Goal: Task Accomplishment & Management: Manage account settings

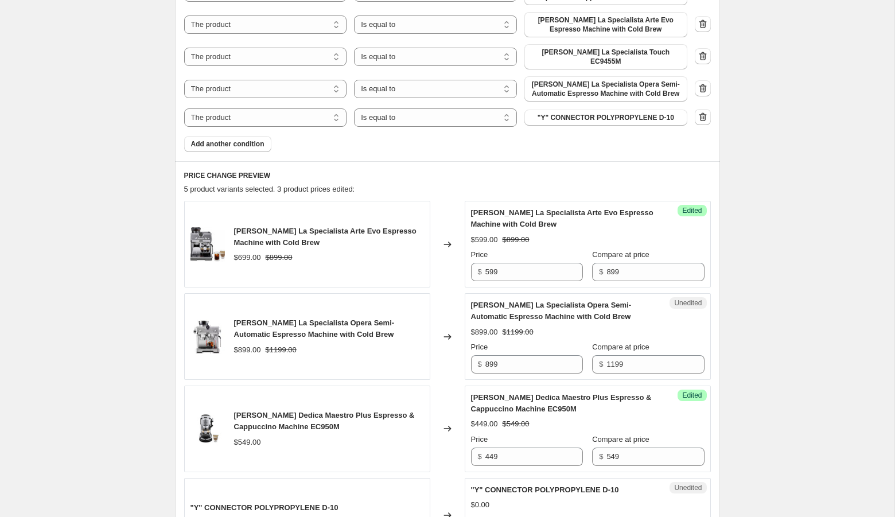
scroll to position [437, 0]
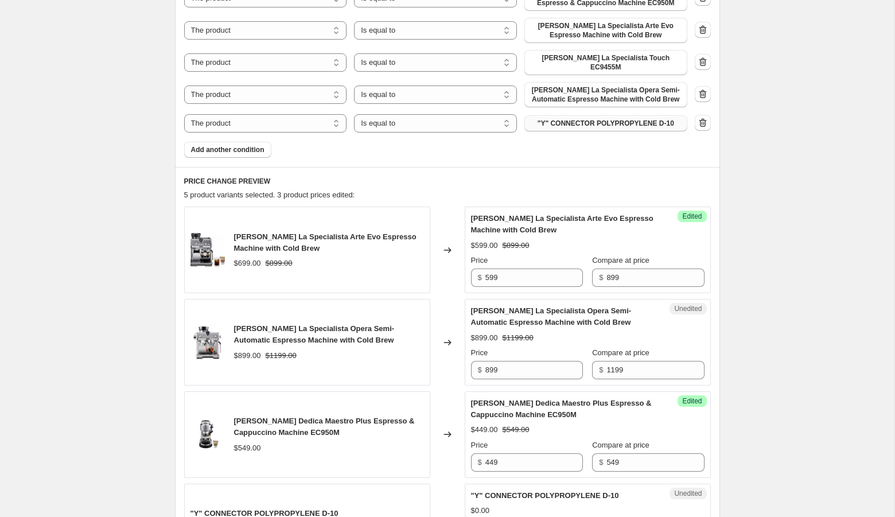
click at [598, 119] on span ""Y" CONNECTOR POLYPROPYLENE D-10" at bounding box center [606, 123] width 137 height 9
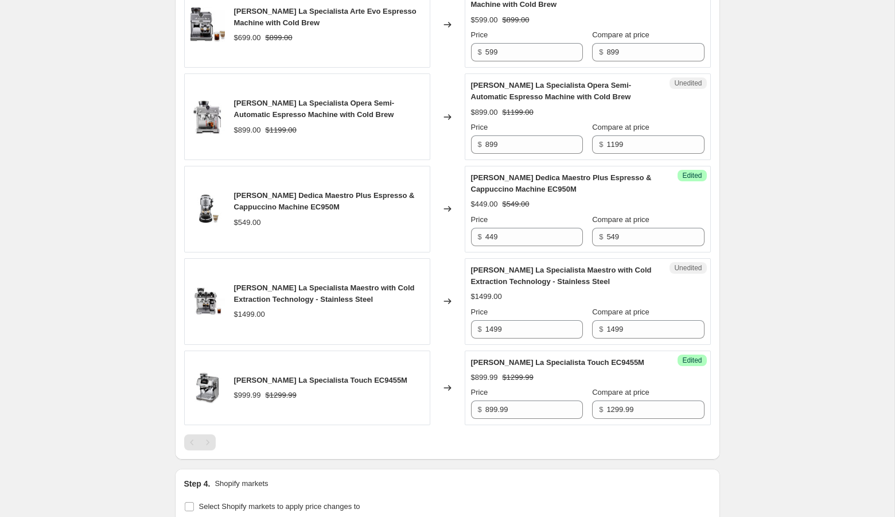
scroll to position [683, 0]
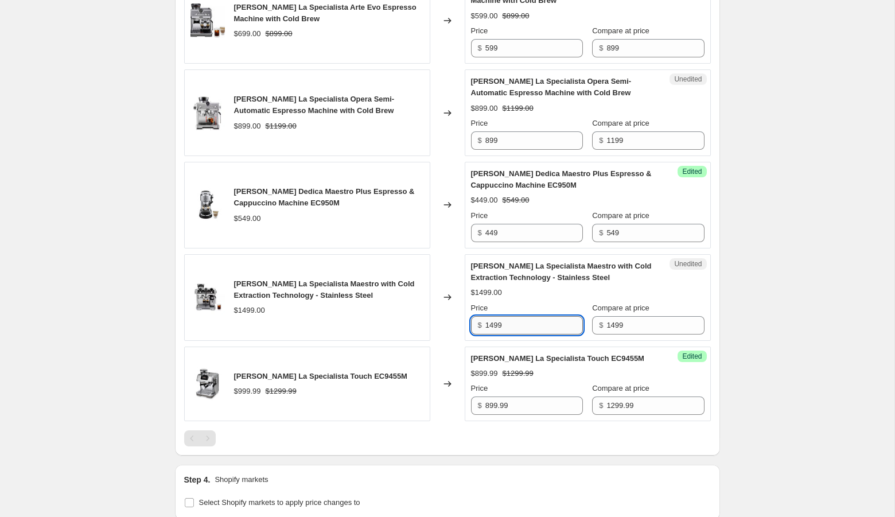
click at [494, 316] on input "1499" at bounding box center [534, 325] width 98 height 18
type input "1099"
click at [798, 365] on div "Create new price [MEDICAL_DATA]. This page is ready Create new price [MEDICAL_D…" at bounding box center [447, 7] width 894 height 1380
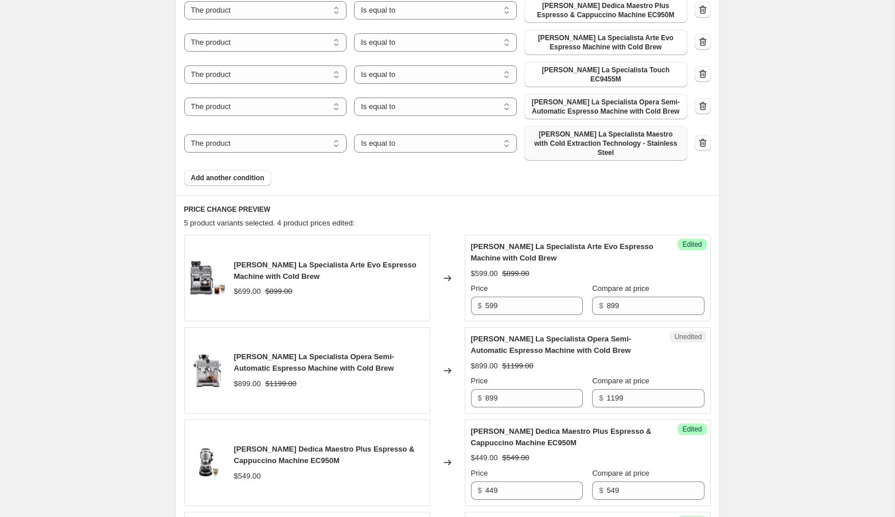
scroll to position [360, 0]
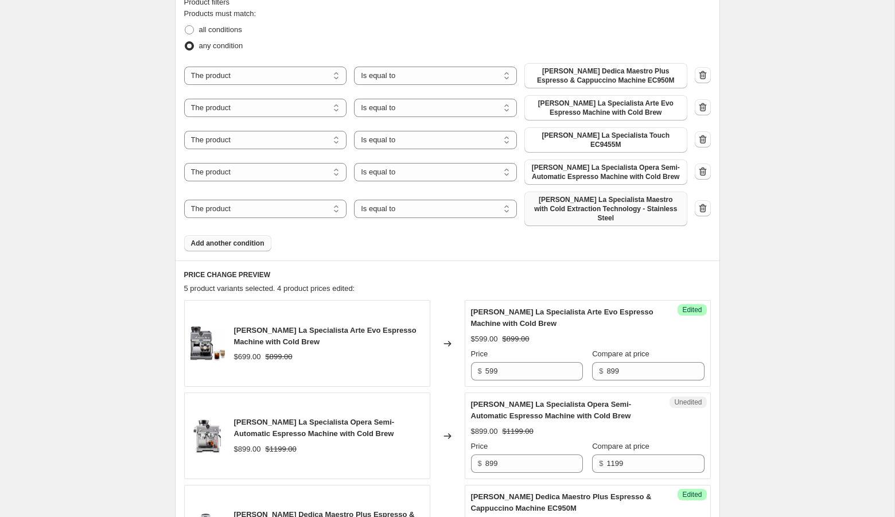
click at [221, 239] on span "Add another condition" at bounding box center [227, 243] width 73 height 9
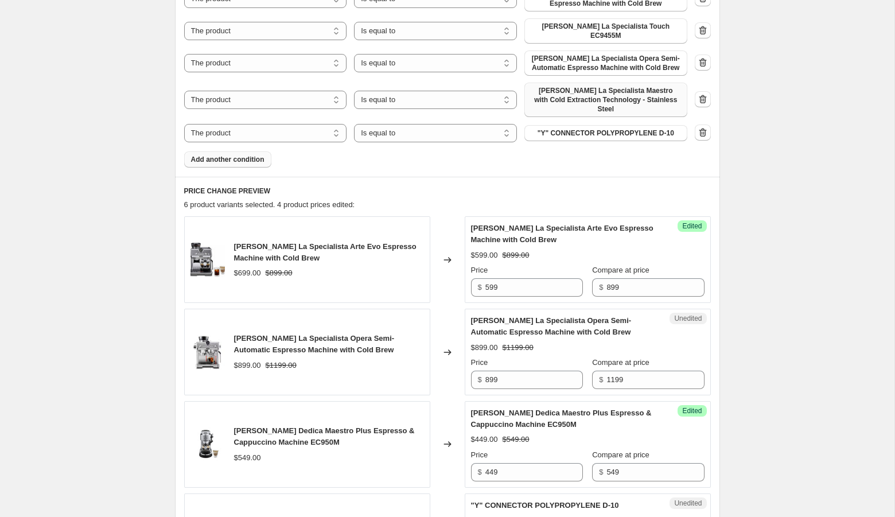
scroll to position [442, 0]
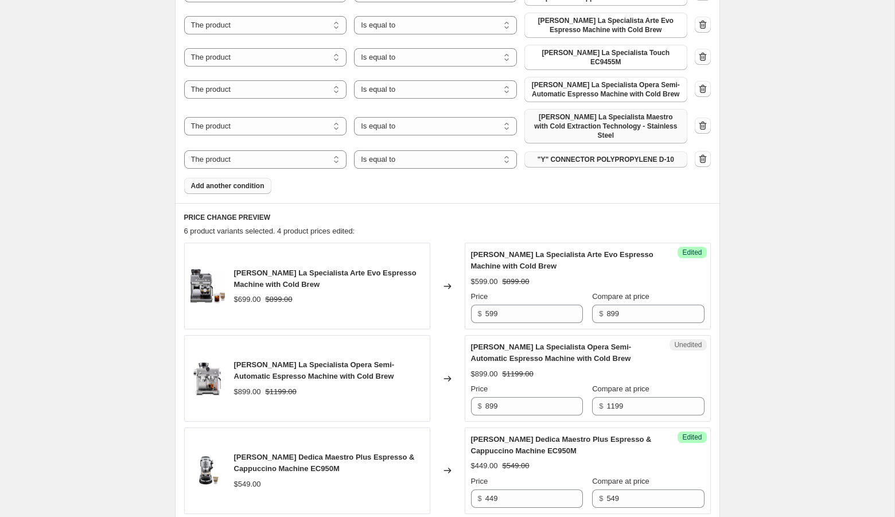
click at [608, 155] on span ""Y" CONNECTOR POLYPROPYLENE D-10" at bounding box center [606, 159] width 137 height 9
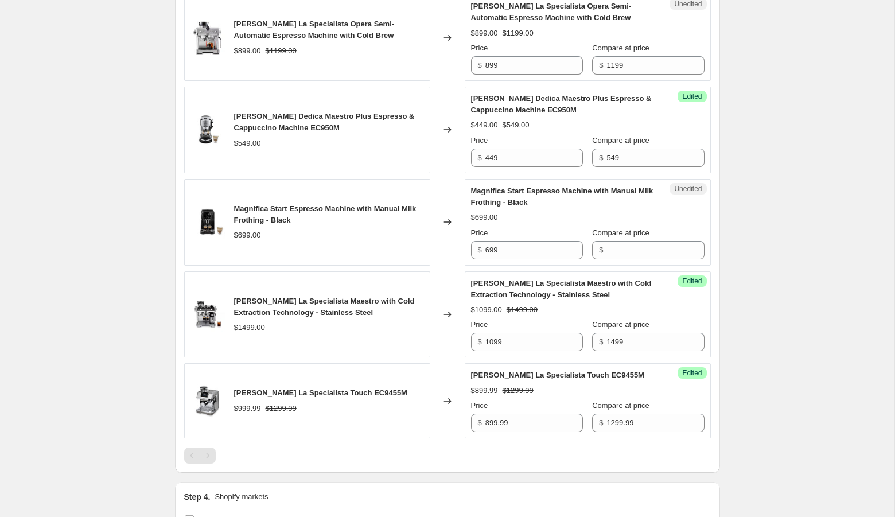
scroll to position [786, 0]
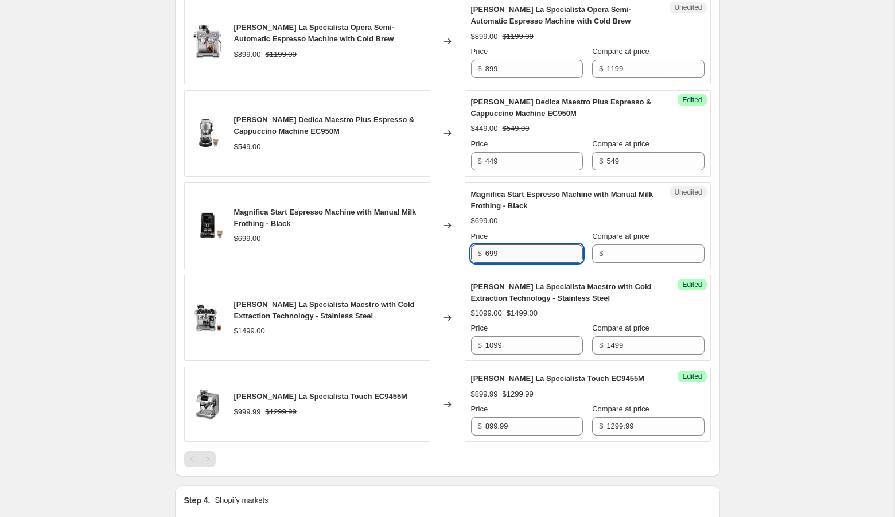
click at [513, 244] on input "699" at bounding box center [534, 253] width 98 height 18
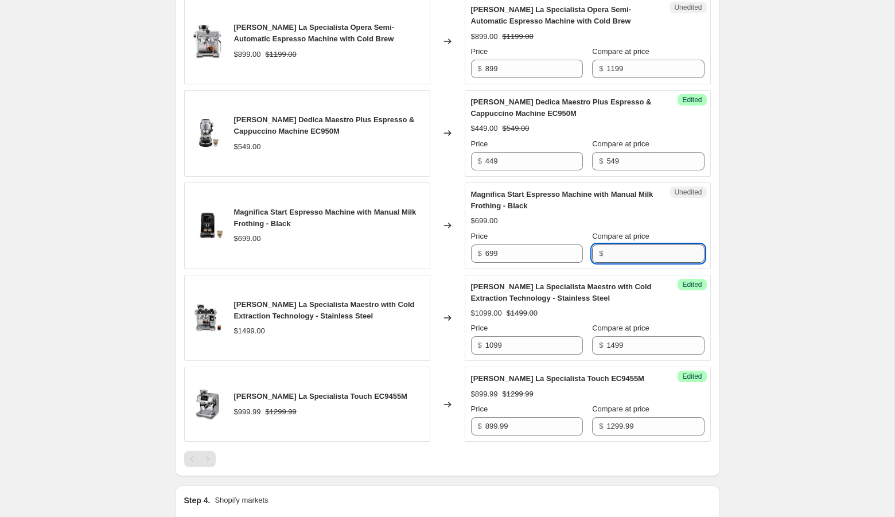
click at [663, 244] on input "Compare at price" at bounding box center [655, 253] width 98 height 18
type input "699"
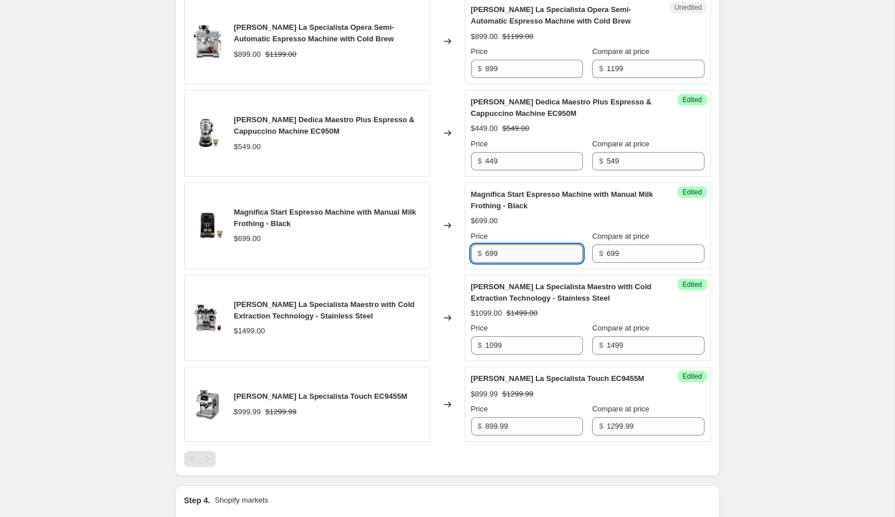
click at [536, 244] on input "699" at bounding box center [534, 253] width 98 height 18
paste input "$599.00"
click at [490, 244] on input "$599.00" at bounding box center [534, 253] width 98 height 18
type input "599.00"
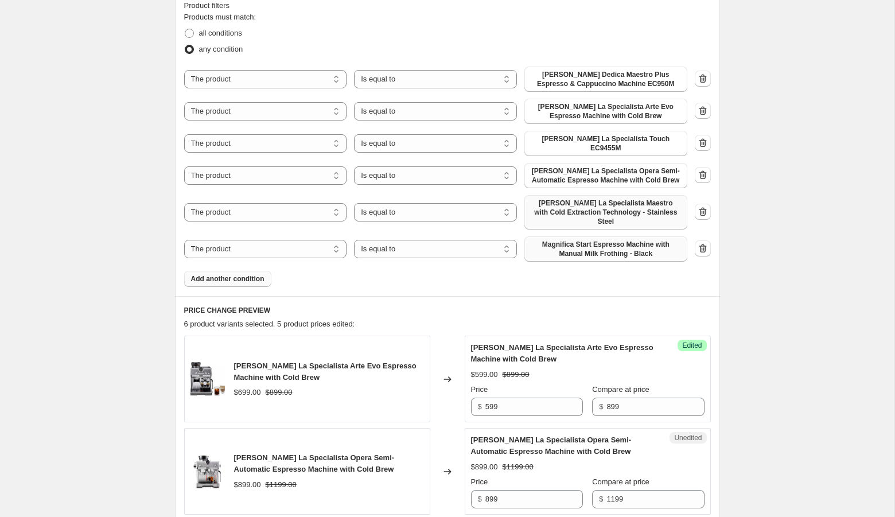
scroll to position [361, 0]
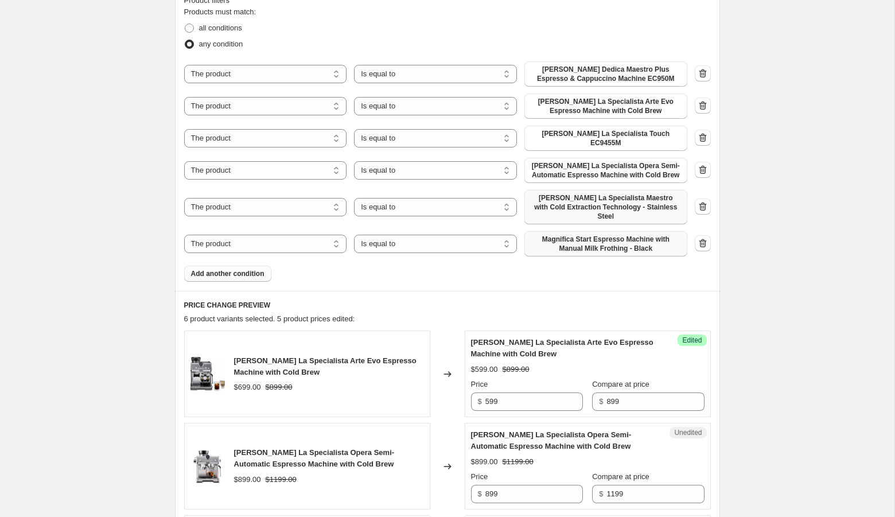
click at [251, 269] on span "Add another condition" at bounding box center [227, 273] width 73 height 9
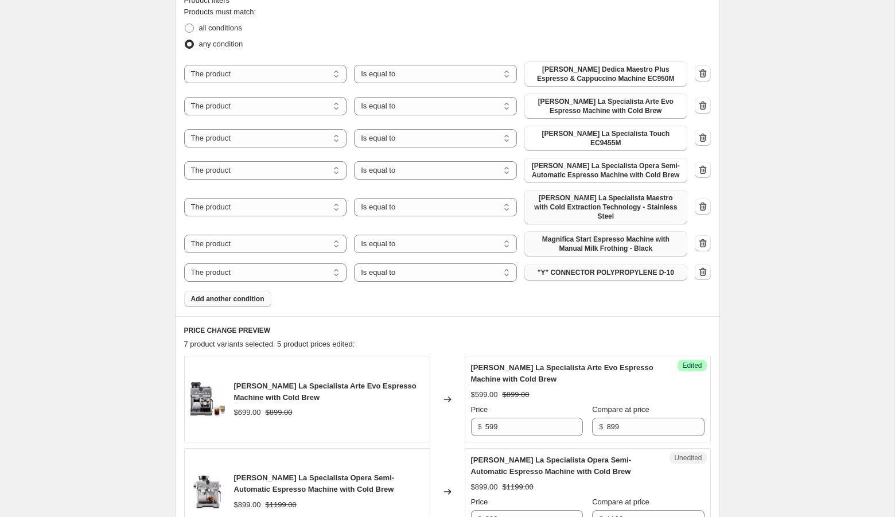
click at [605, 264] on button ""Y" CONNECTOR POLYPROPYLENE D-10" at bounding box center [605, 272] width 163 height 16
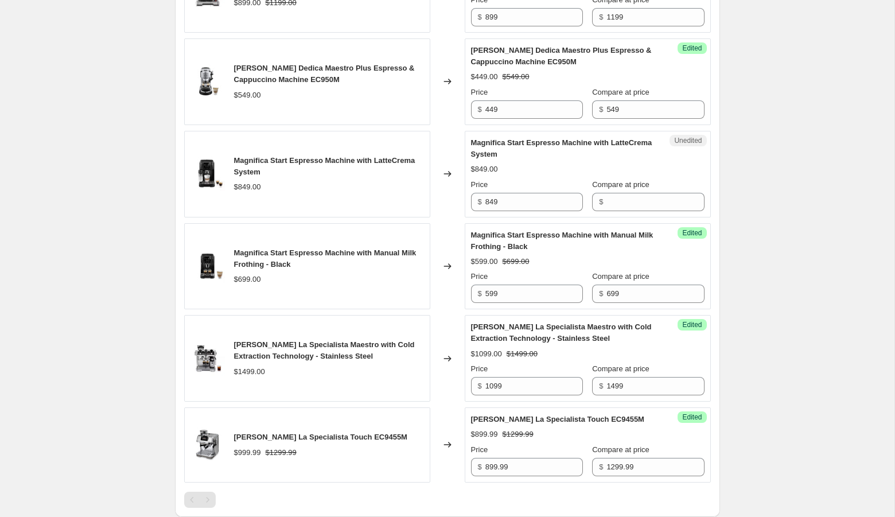
scroll to position [876, 0]
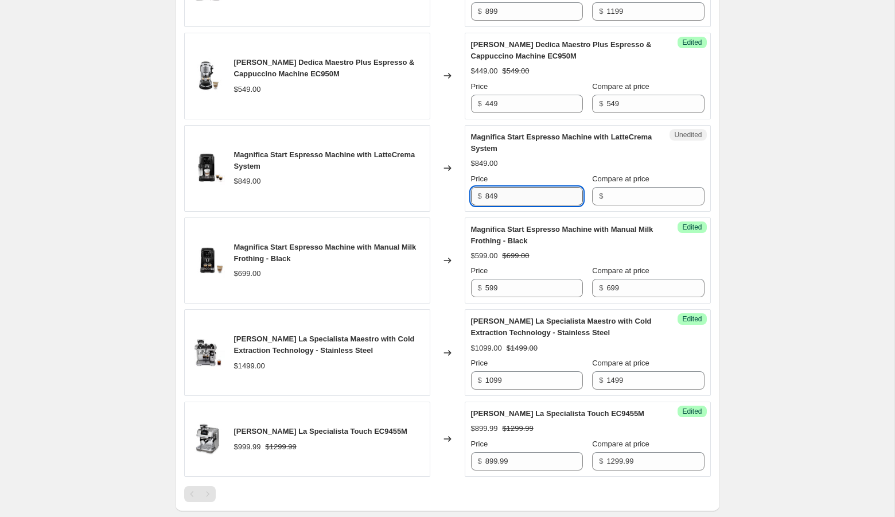
click at [493, 187] on input "849" at bounding box center [534, 196] width 98 height 18
type input "849"
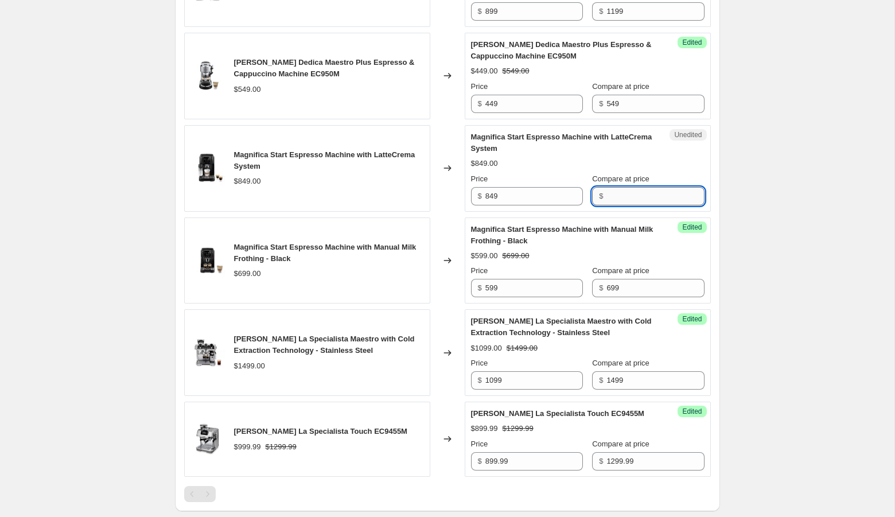
click at [625, 187] on input "Compare at price" at bounding box center [655, 196] width 98 height 18
paste input "849"
type input "849"
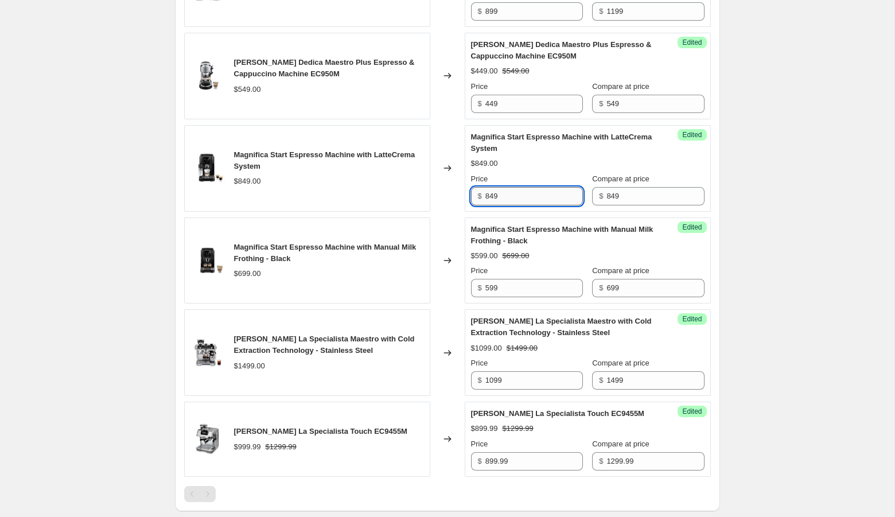
click at [492, 187] on input "849" at bounding box center [534, 196] width 98 height 18
type input "649"
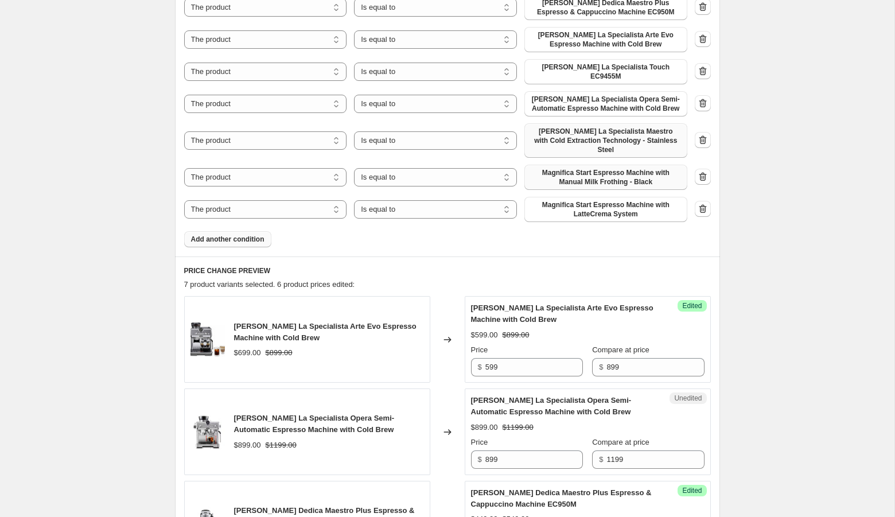
scroll to position [425, 0]
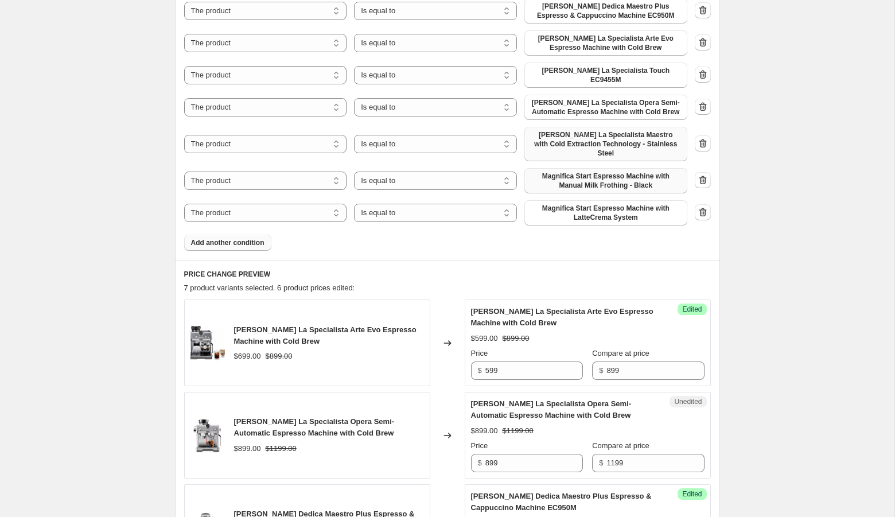
click at [236, 238] on span "Add another condition" at bounding box center [227, 242] width 73 height 9
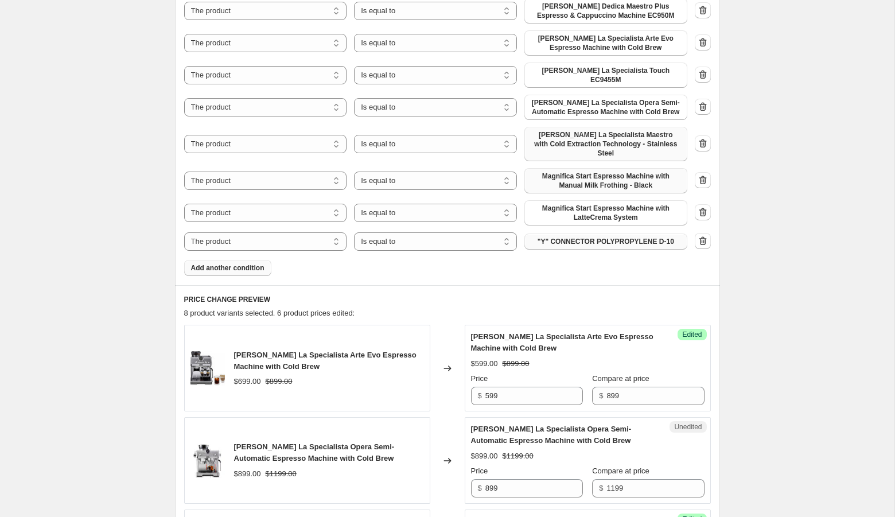
click at [566, 237] on span ""Y" CONNECTOR POLYPROPYLENE D-10" at bounding box center [606, 241] width 137 height 9
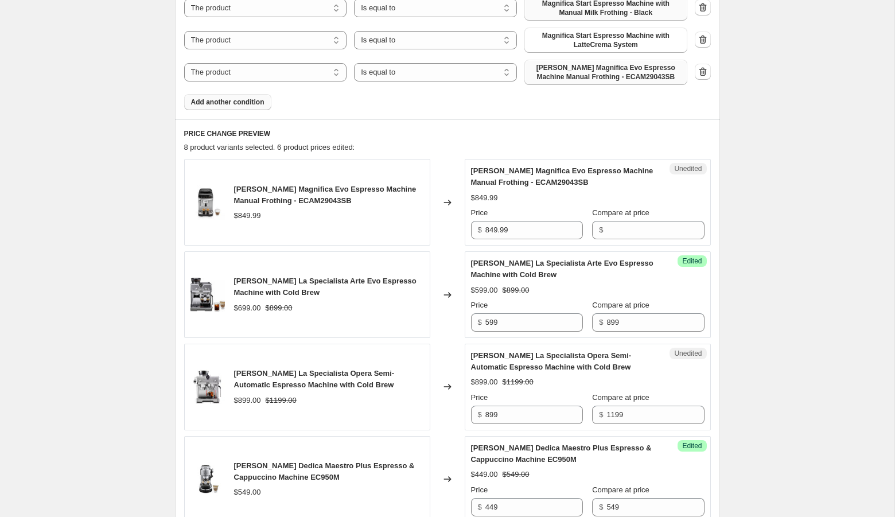
scroll to position [598, 0]
click at [518, 220] on input "849.99" at bounding box center [534, 229] width 98 height 18
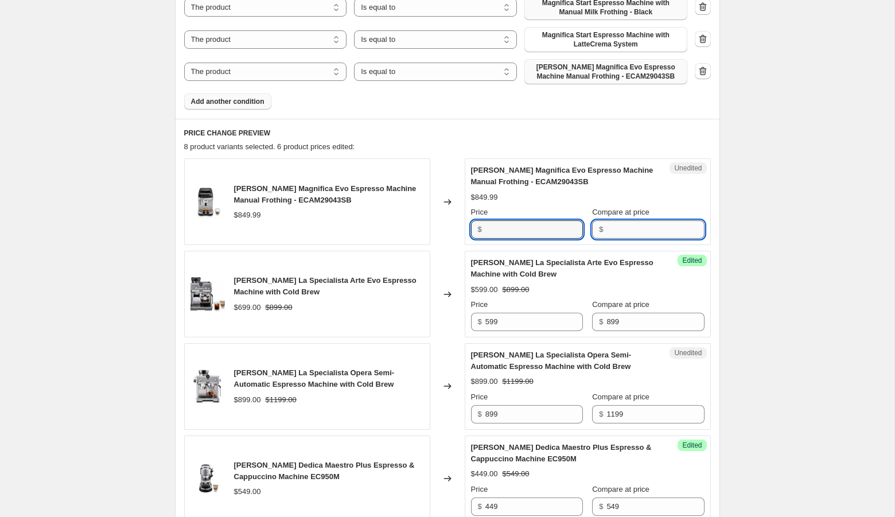
type input "849.99"
click at [655, 220] on input "Compare at price" at bounding box center [655, 229] width 98 height 18
paste input "849.99"
type input "849.99"
click at [528, 220] on input "849.99" at bounding box center [534, 229] width 98 height 18
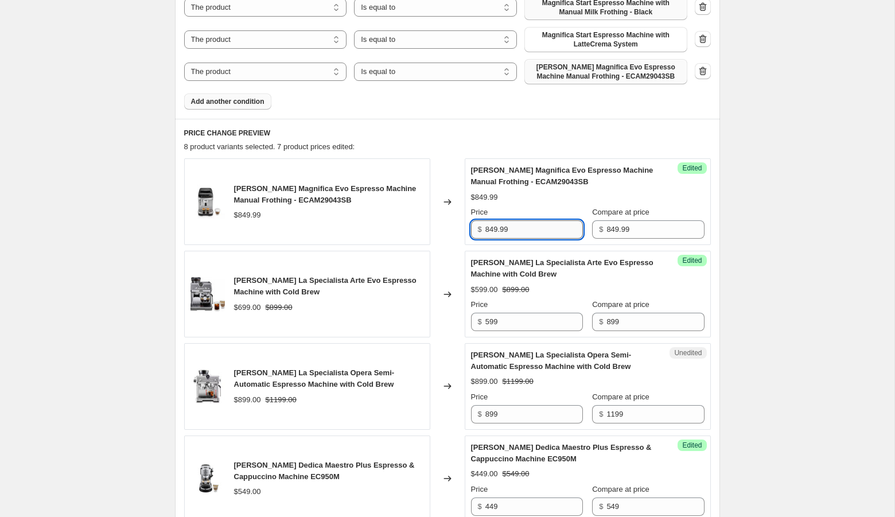
click at [526, 220] on input "849.99" at bounding box center [534, 229] width 98 height 18
paste input "$549.00"
click at [490, 220] on input "$549.00" at bounding box center [534, 229] width 98 height 18
type input "549.00"
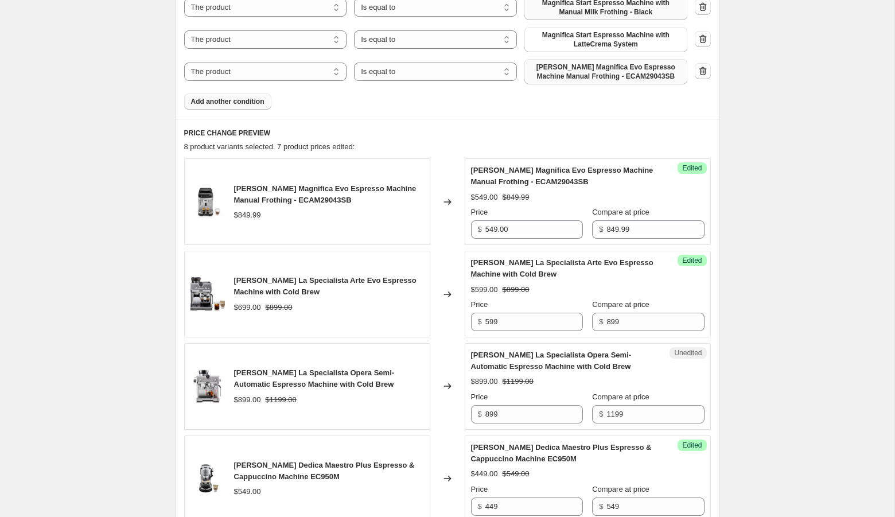
click at [259, 94] on button "Add another condition" at bounding box center [227, 102] width 87 height 16
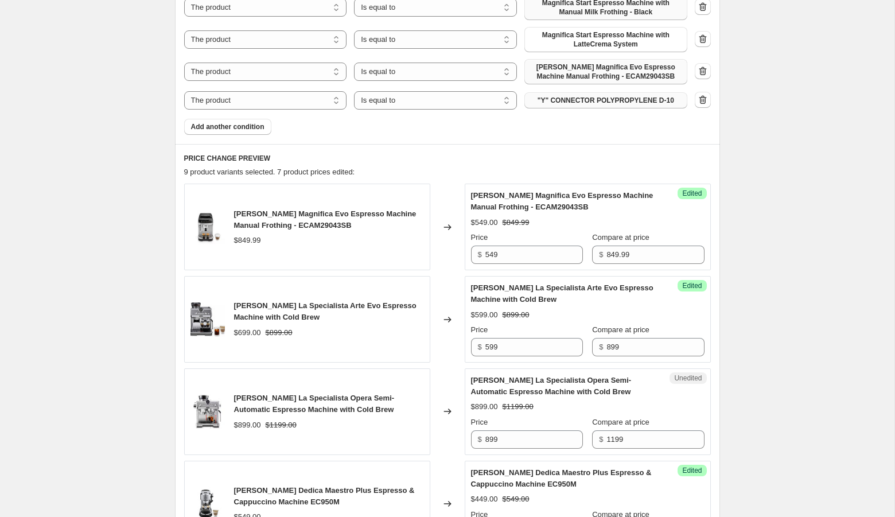
click at [563, 96] on span ""Y" CONNECTOR POLYPROPYLENE D-10" at bounding box center [606, 100] width 137 height 9
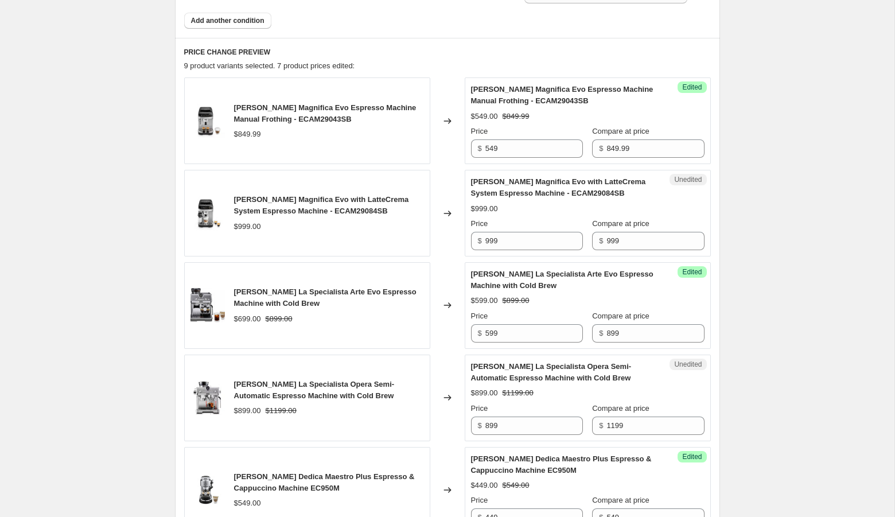
scroll to position [734, 0]
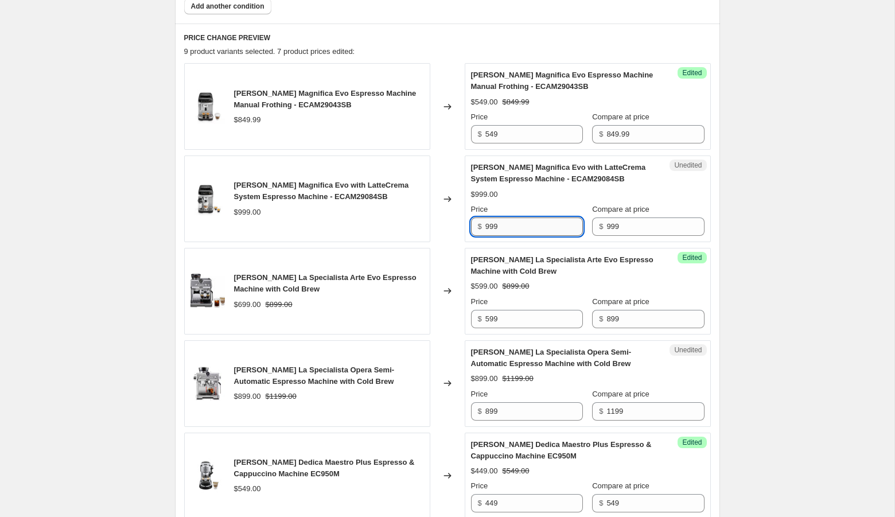
click at [524, 217] on input "999" at bounding box center [534, 226] width 98 height 18
paste input "$699.00"
click at [489, 217] on input "$699.00" at bounding box center [534, 226] width 98 height 18
type input "699.00"
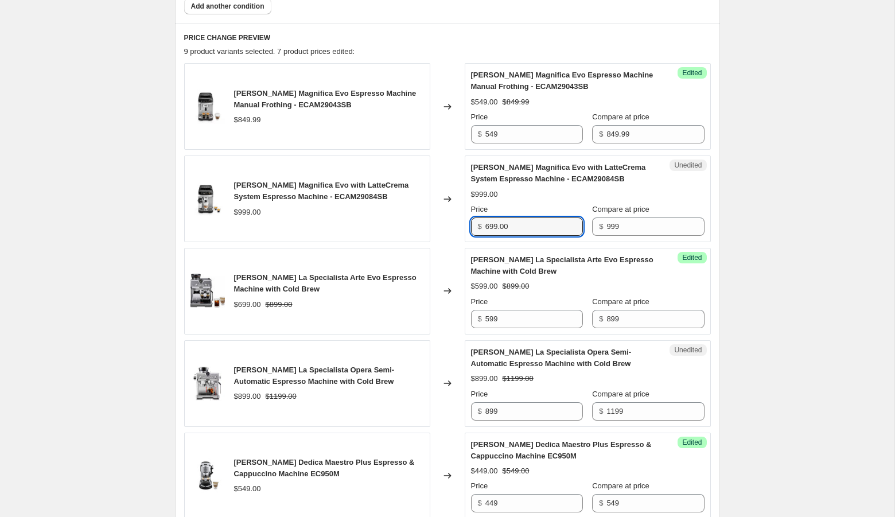
click at [738, 74] on div "Create new price [MEDICAL_DATA]. This page is ready Create new price [MEDICAL_D…" at bounding box center [447, 209] width 894 height 1887
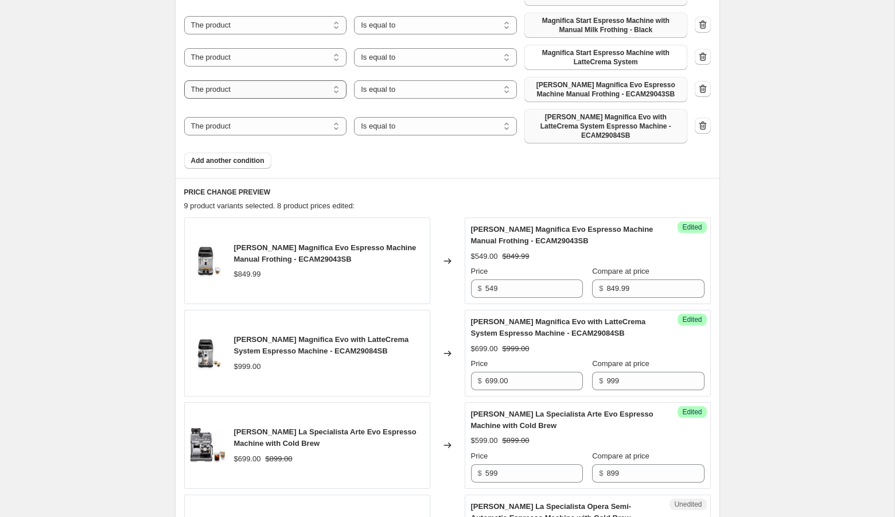
scroll to position [554, 0]
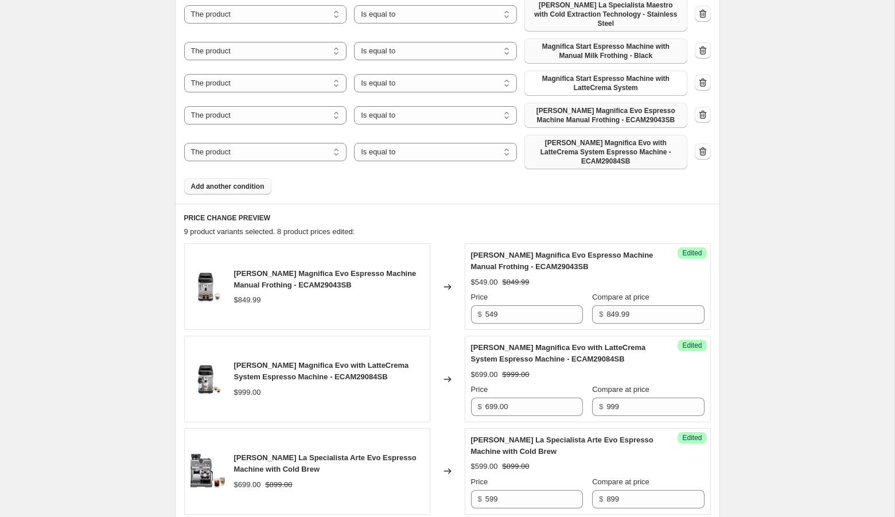
click at [236, 182] on span "Add another condition" at bounding box center [227, 186] width 73 height 9
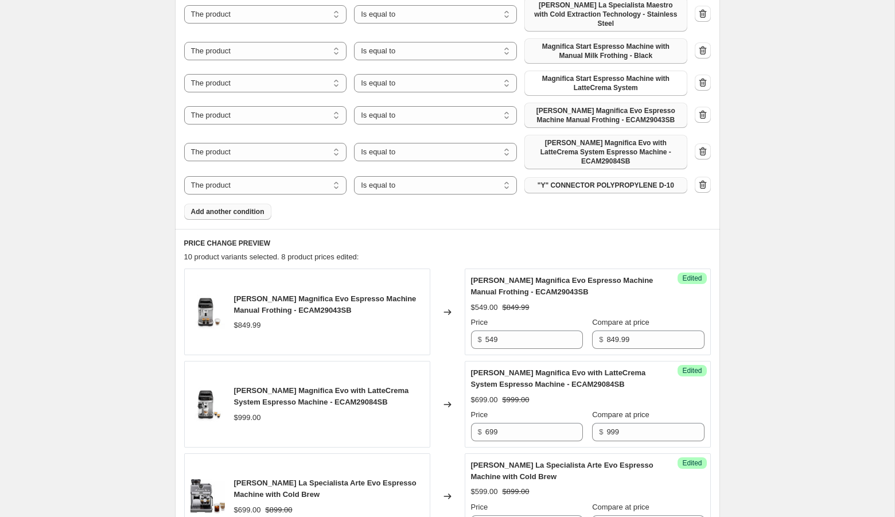
click at [578, 181] on span ""Y" CONNECTOR POLYPROPYLENE D-10" at bounding box center [606, 185] width 137 height 9
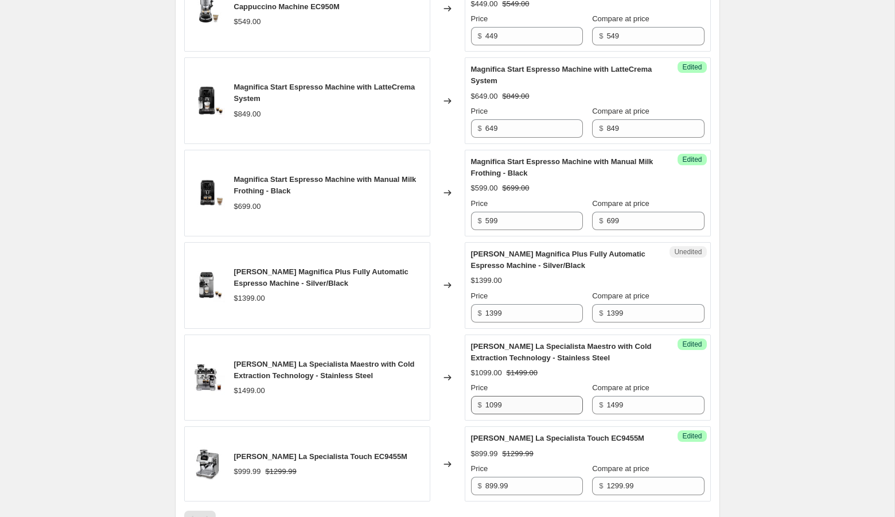
scroll to position [1228, 0]
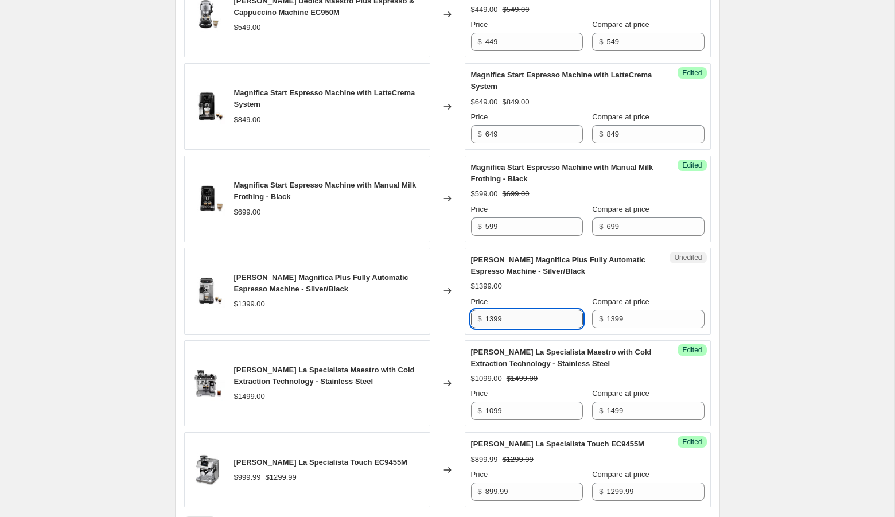
click at [512, 310] on input "1399" at bounding box center [534, 319] width 98 height 18
paste input "$1,199.00"
click at [489, 310] on input "$1,199.00" at bounding box center [534, 319] width 98 height 18
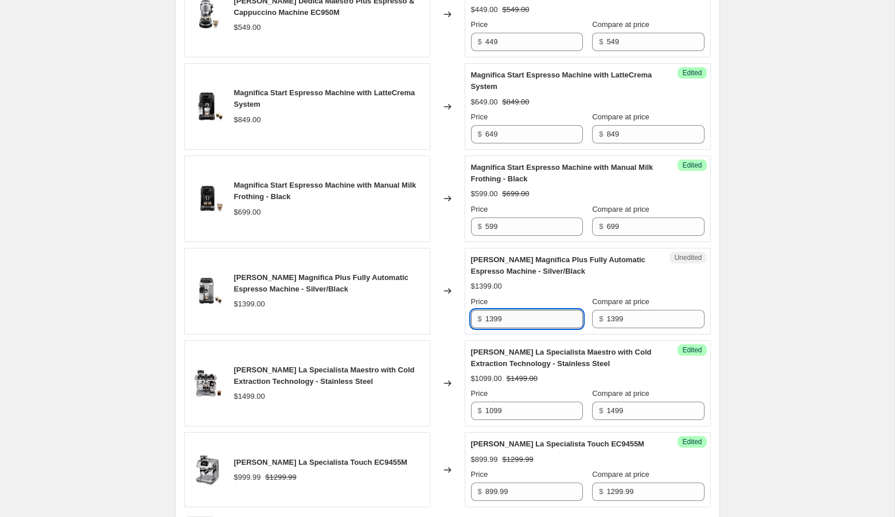
click at [493, 310] on input "1399" at bounding box center [534, 319] width 98 height 18
paste input "$1,199.00"
click at [608, 254] on div "[PERSON_NAME] Magnifica Plus Fully Automatic Espresso Machine - Silver/Black $1…" at bounding box center [587, 291] width 233 height 74
click at [493, 310] on input "1399" at bounding box center [534, 319] width 98 height 18
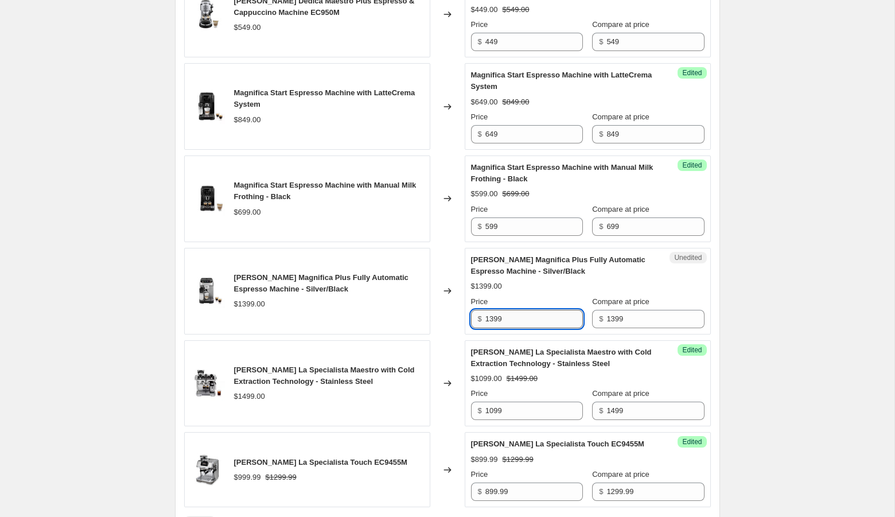
click at [493, 310] on input "1399" at bounding box center [534, 319] width 98 height 18
type input "1199"
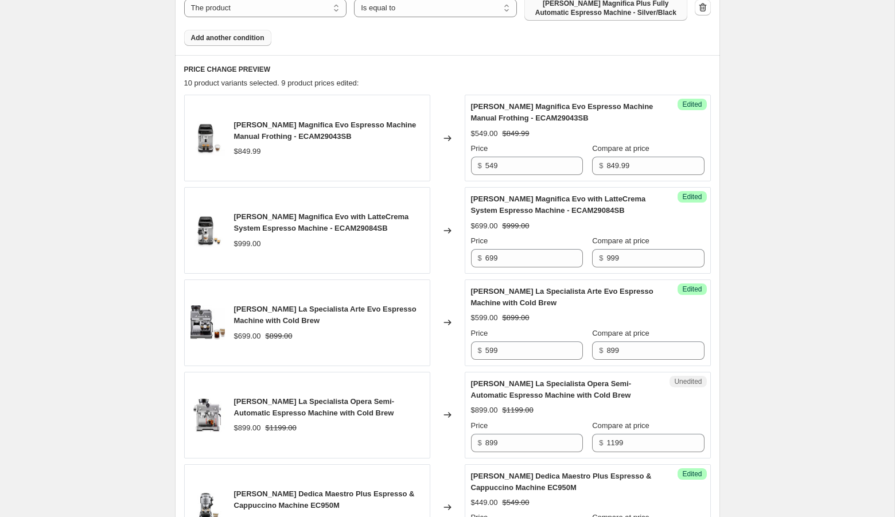
scroll to position [693, 0]
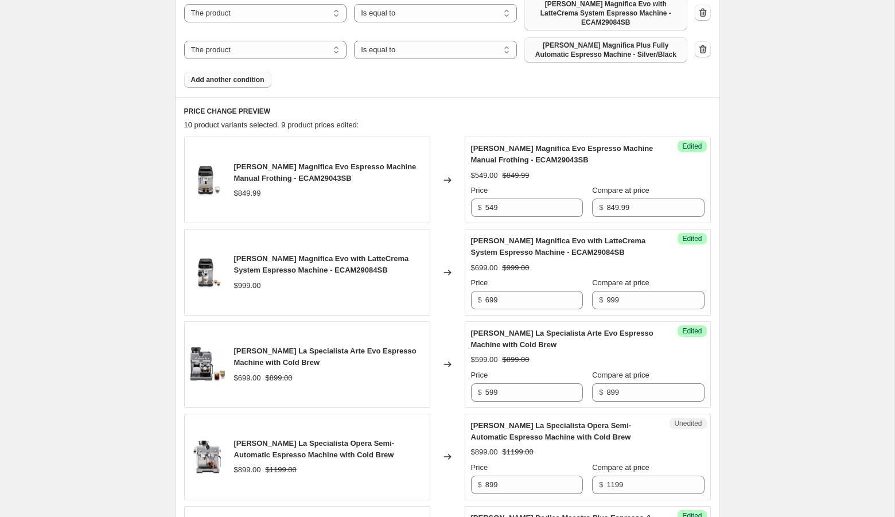
click at [248, 75] on span "Add another condition" at bounding box center [227, 79] width 73 height 9
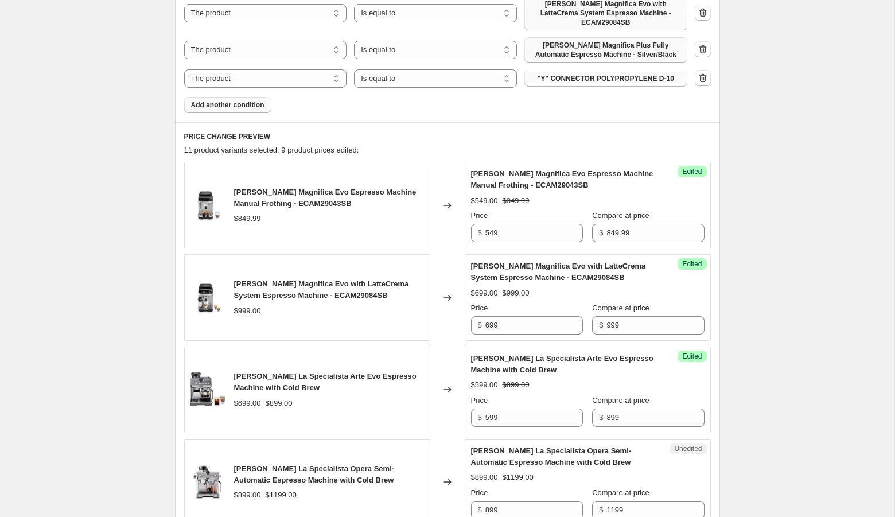
click at [583, 71] on button ""Y" CONNECTOR POLYPROPYLENE D-10" at bounding box center [605, 79] width 163 height 16
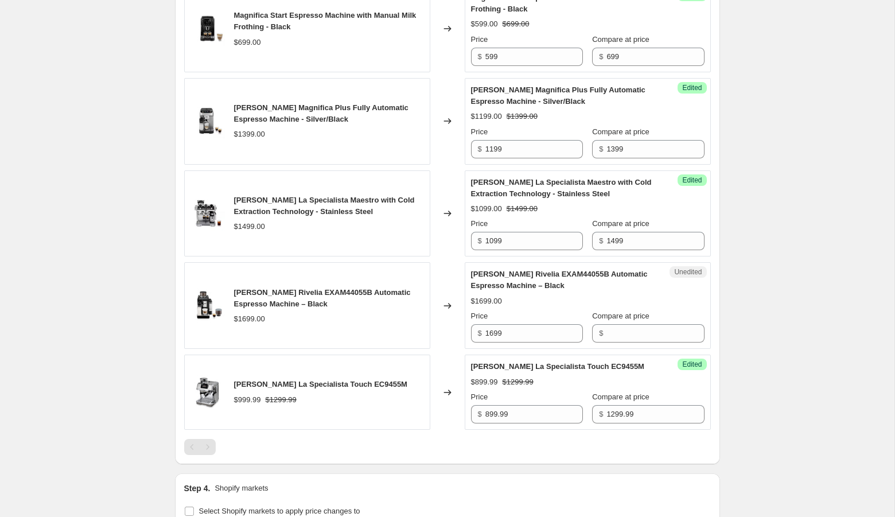
scroll to position [1464, 0]
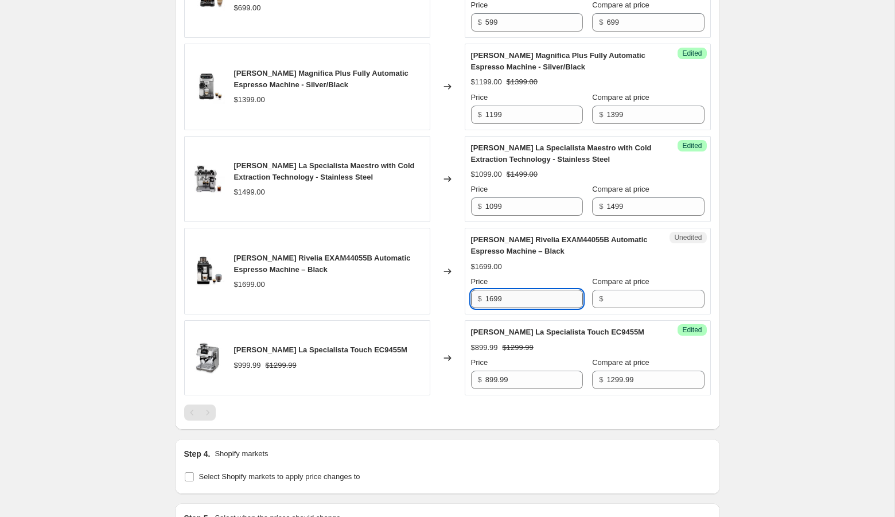
click at [492, 290] on input "1699" at bounding box center [534, 299] width 98 height 18
type input "1699"
click at [629, 290] on input "Compare at price" at bounding box center [655, 299] width 98 height 18
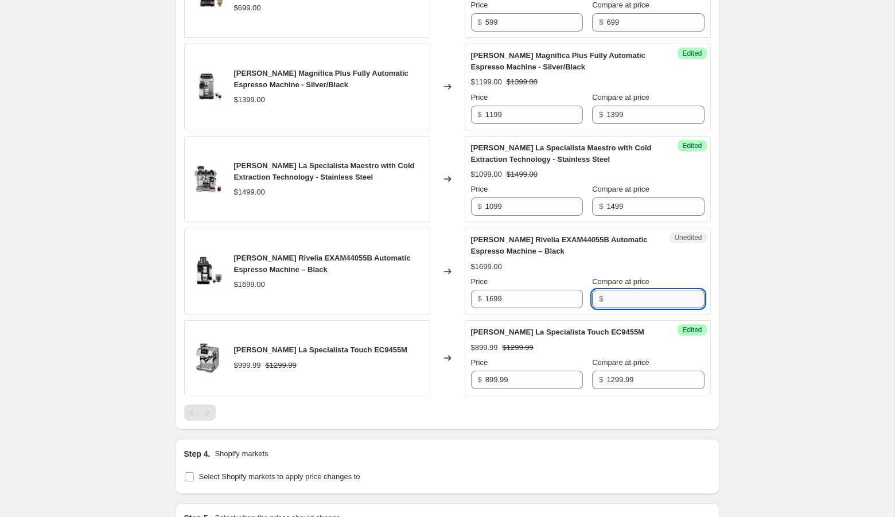
paste input "1699"
type input "1699"
click at [492, 290] on input "1699" at bounding box center [534, 299] width 98 height 18
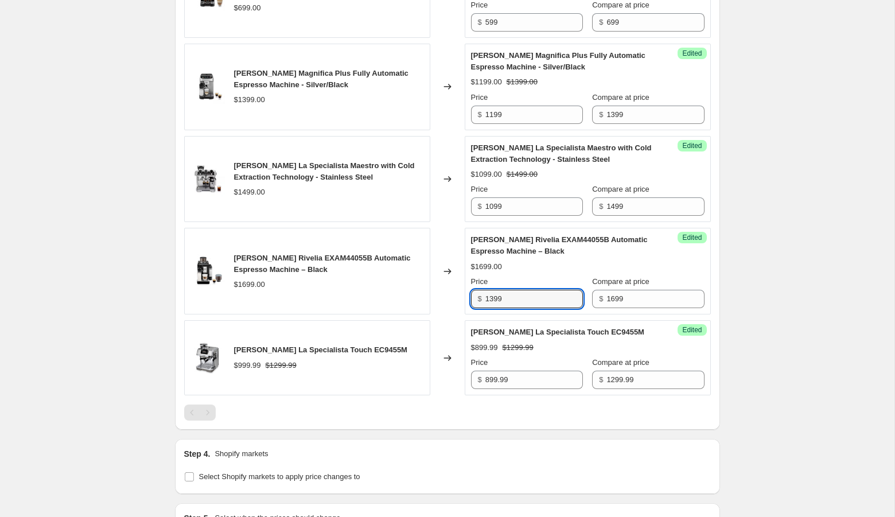
type input "1399"
click at [444, 320] on div "Changed to" at bounding box center [447, 357] width 34 height 75
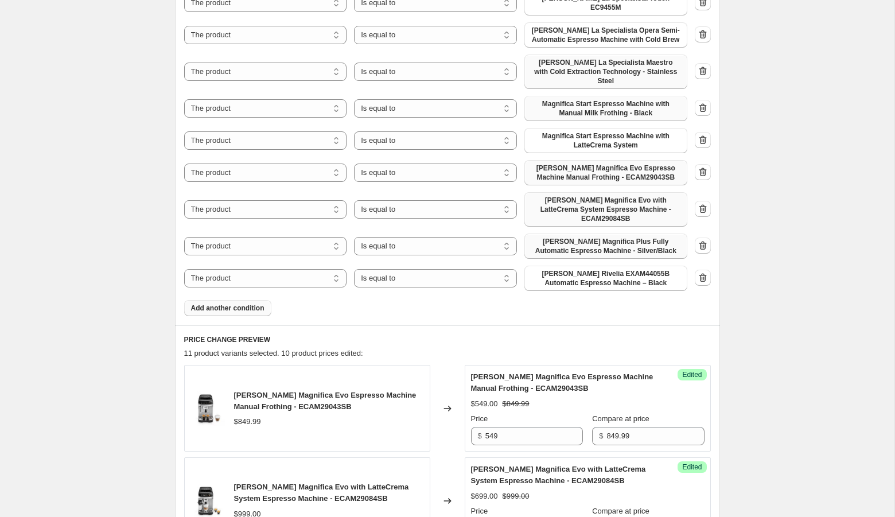
scroll to position [525, 0]
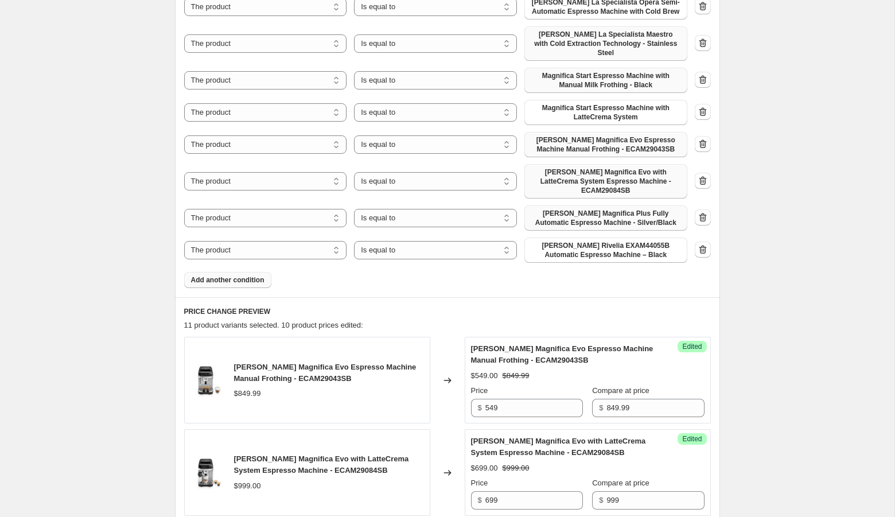
click at [245, 275] on span "Add another condition" at bounding box center [227, 279] width 73 height 9
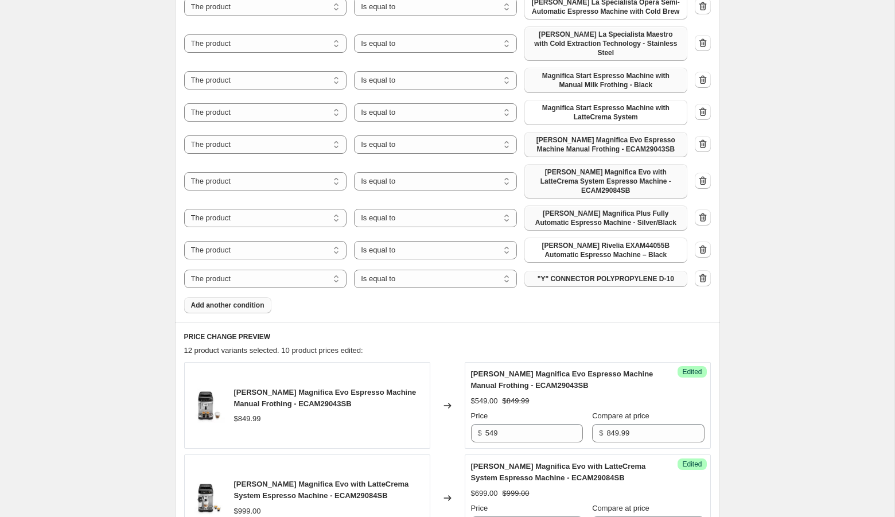
click at [575, 274] on span ""Y" CONNECTOR POLYPROPYLENE D-10" at bounding box center [606, 278] width 137 height 9
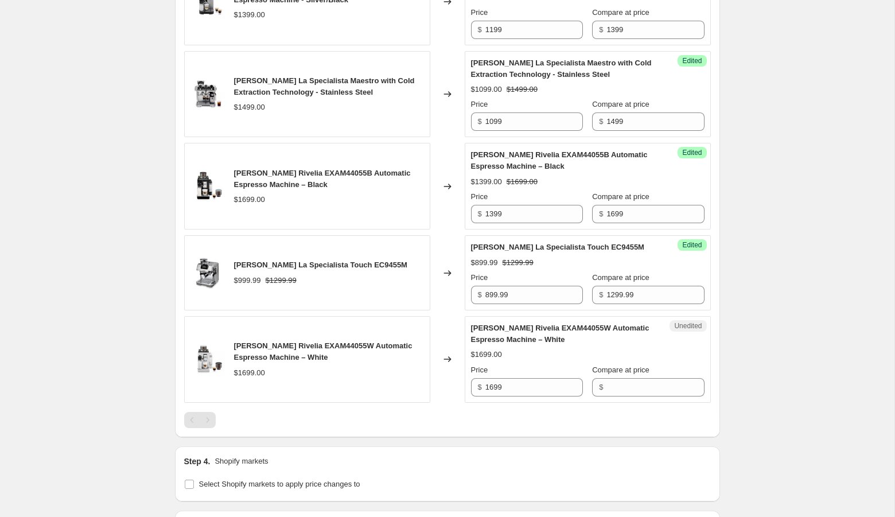
scroll to position [1582, 0]
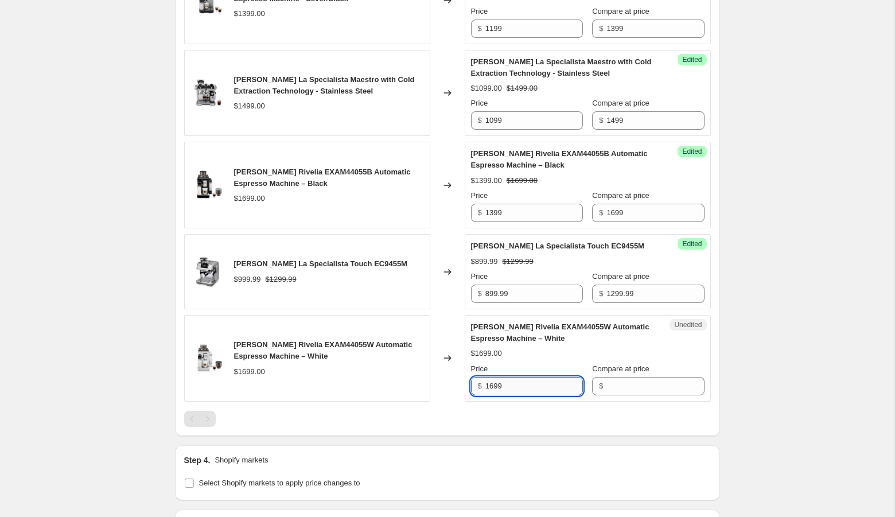
click at [494, 377] on input "1699" at bounding box center [534, 386] width 98 height 18
type input "1699"
click at [618, 377] on input "Compare at price" at bounding box center [655, 386] width 98 height 18
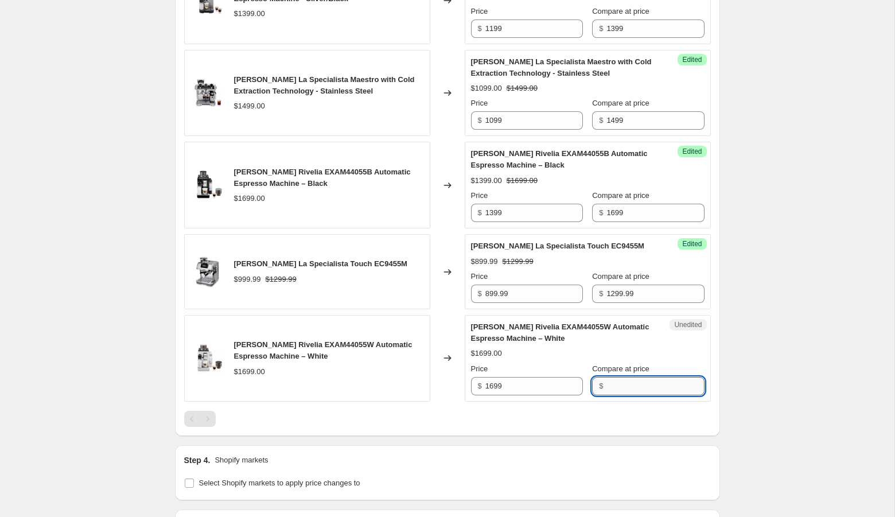
paste input "1699"
type input "1699"
click at [493, 377] on input "1699" at bounding box center [534, 386] width 98 height 18
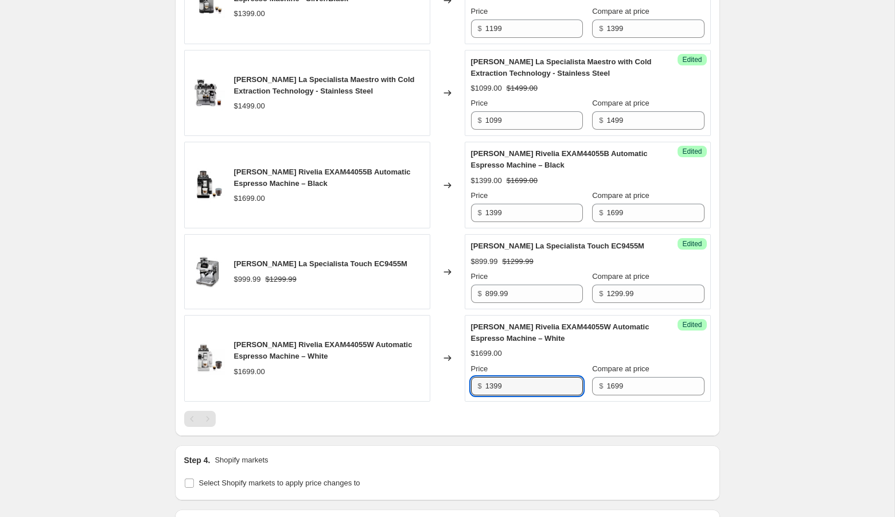
type input "1399"
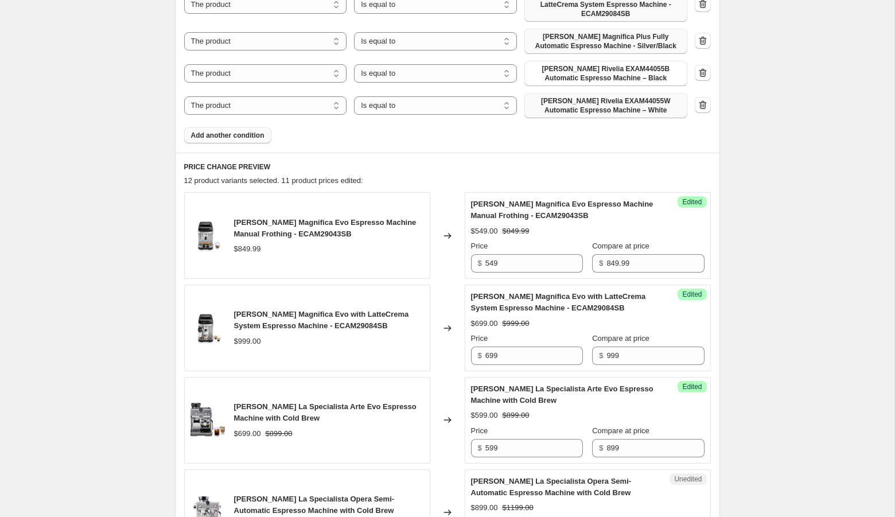
scroll to position [723, 0]
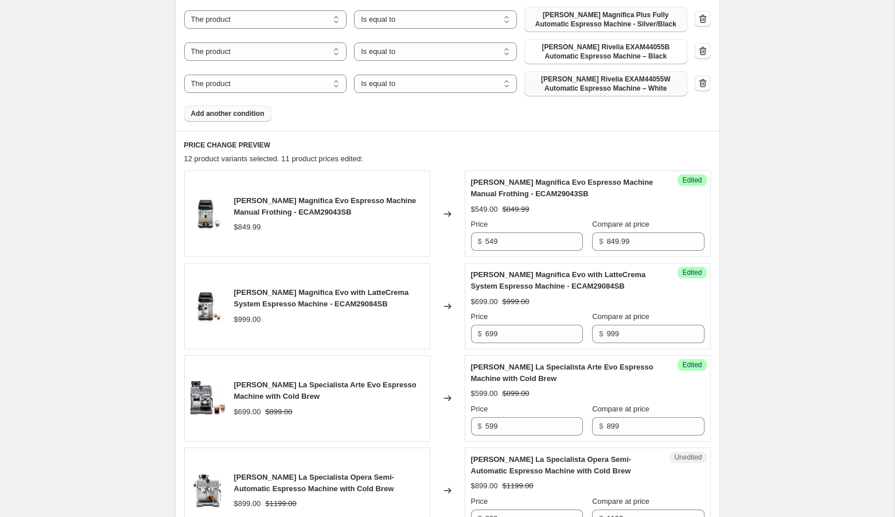
click at [229, 109] on span "Add another condition" at bounding box center [227, 113] width 73 height 9
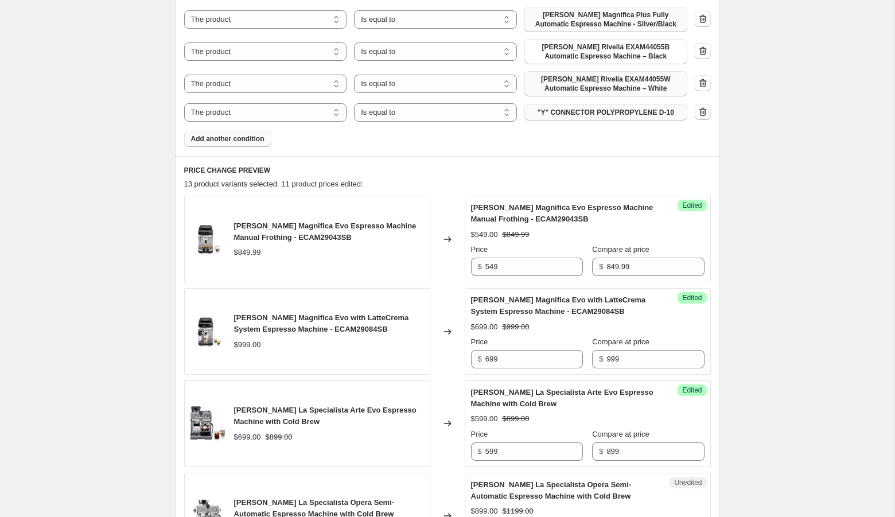
click at [593, 104] on button ""Y" CONNECTOR POLYPROPYLENE D-10" at bounding box center [605, 112] width 163 height 16
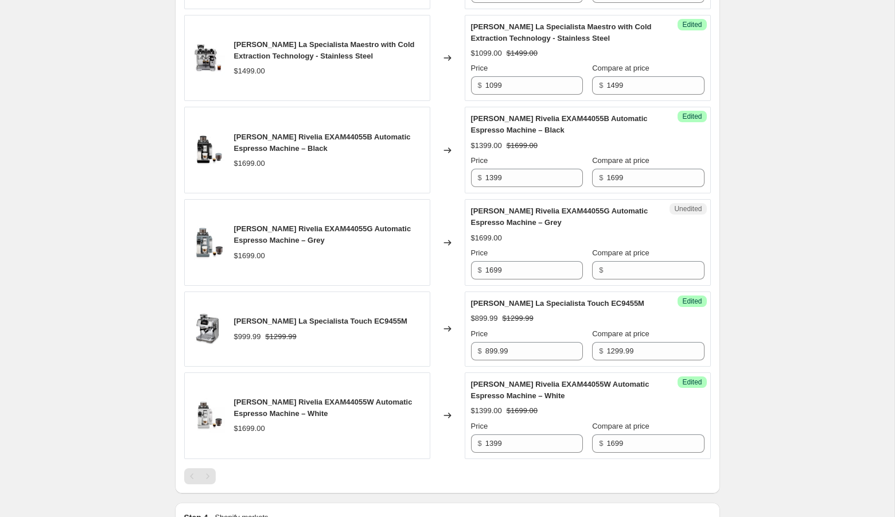
scroll to position [1653, 0]
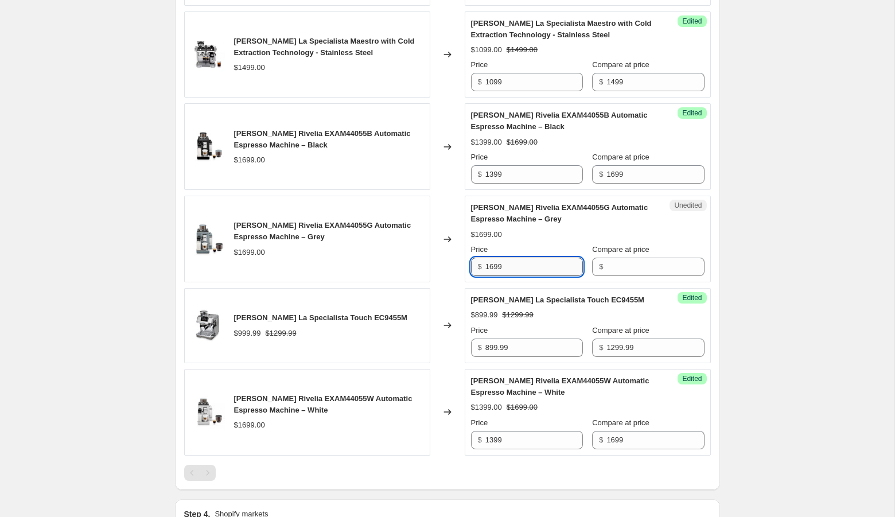
click at [492, 258] on input "1699" at bounding box center [534, 267] width 98 height 18
type input "1699"
click at [616, 258] on input "Compare at price" at bounding box center [655, 267] width 98 height 18
paste input "1699"
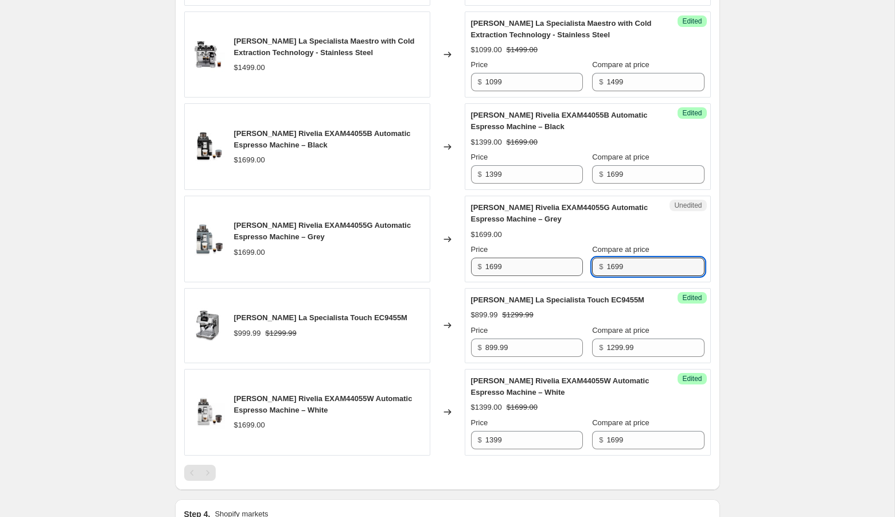
type input "1699"
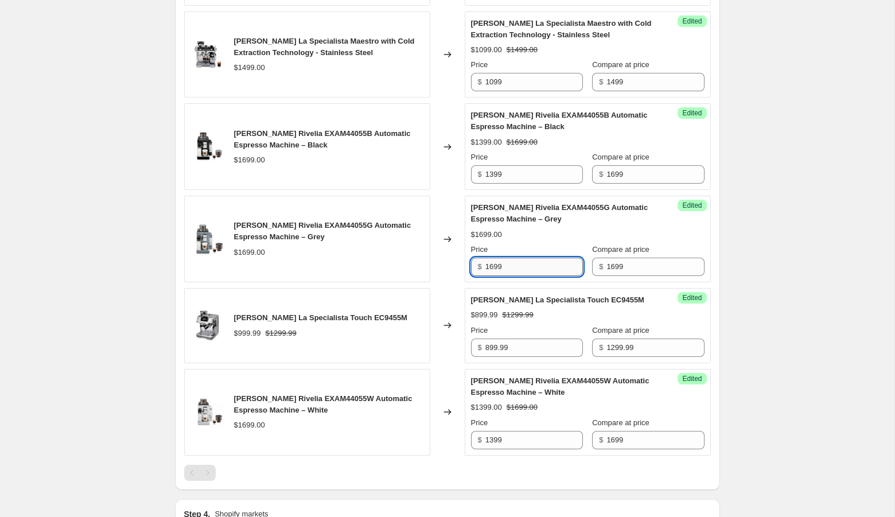
click at [493, 258] on input "1699" at bounding box center [534, 267] width 98 height 18
type input "1399"
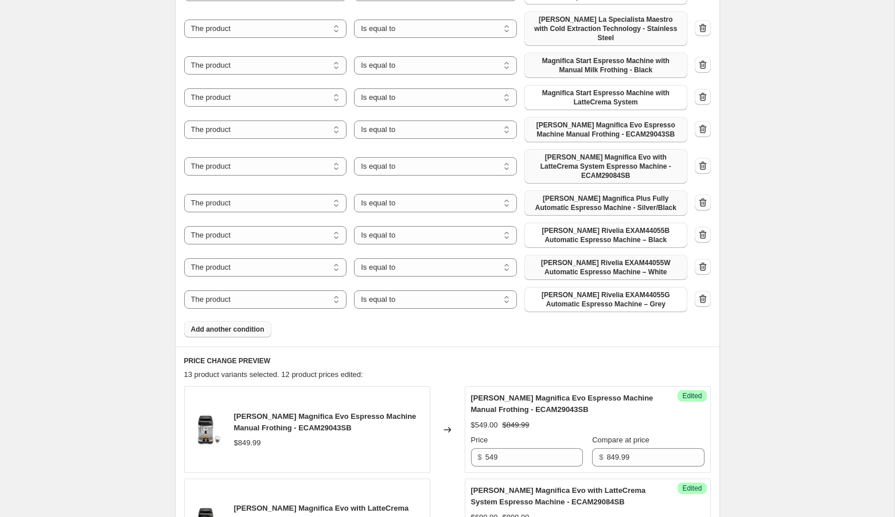
scroll to position [519, 0]
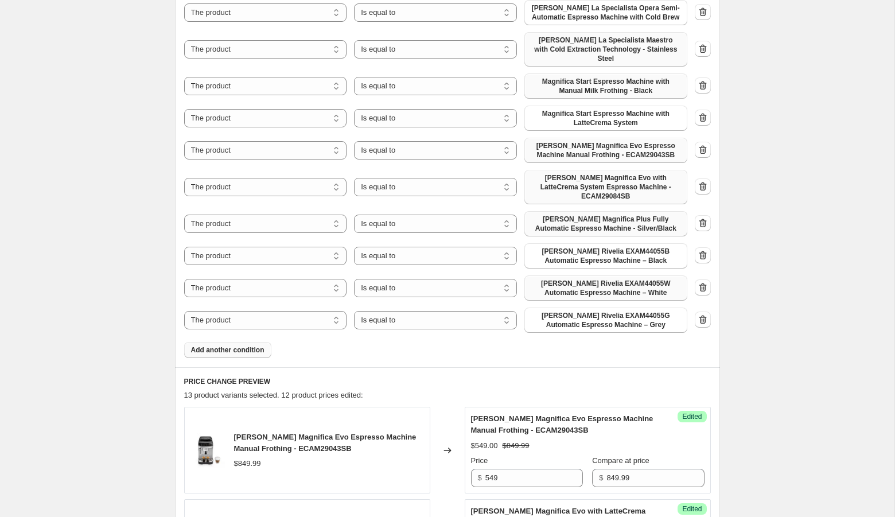
click at [258, 345] on span "Add another condition" at bounding box center [227, 349] width 73 height 9
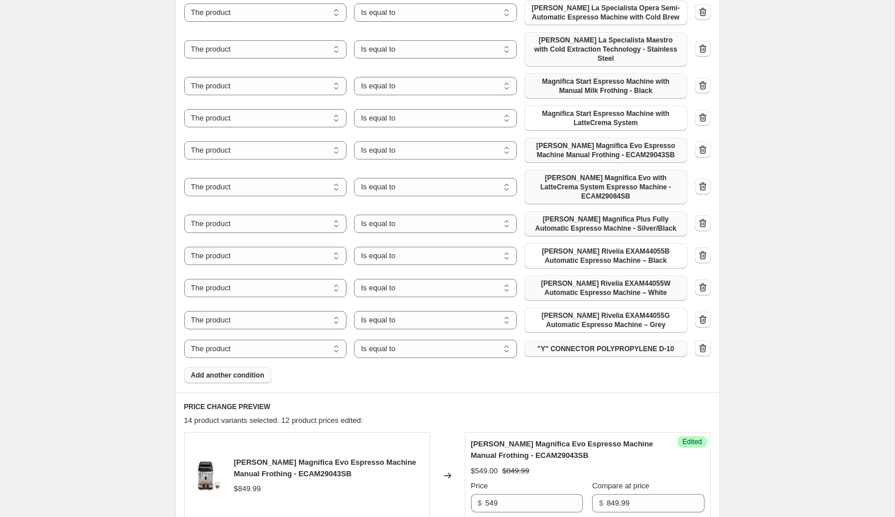
click at [569, 344] on span ""Y" CONNECTOR POLYPROPYLENE D-10" at bounding box center [606, 348] width 137 height 9
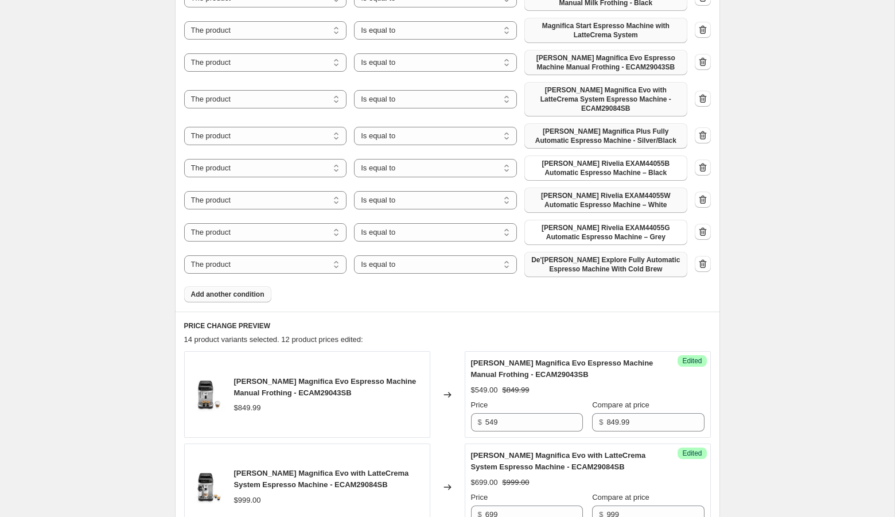
scroll to position [887, 0]
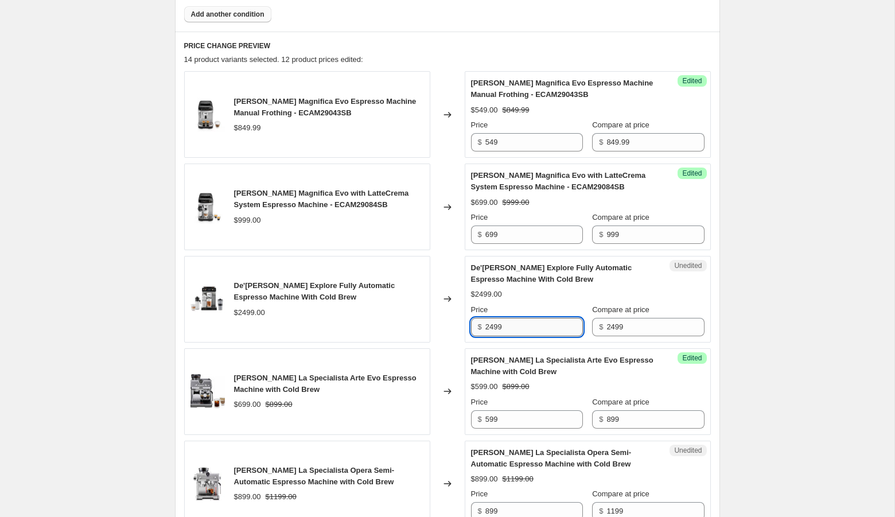
click at [514, 318] on input "2499" at bounding box center [534, 327] width 98 height 18
paste input "ECAM45086S"
type input "1899"
click at [771, 321] on div "Create new price [MEDICAL_DATA]. This page is ready Create new price [MEDICAL_D…" at bounding box center [447, 367] width 894 height 2509
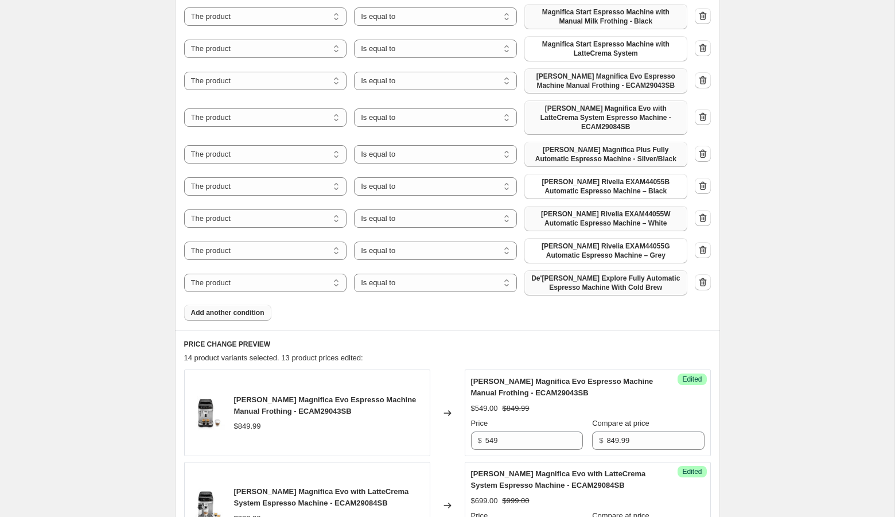
scroll to position [590, 0]
click at [231, 307] on span "Add another condition" at bounding box center [227, 311] width 73 height 9
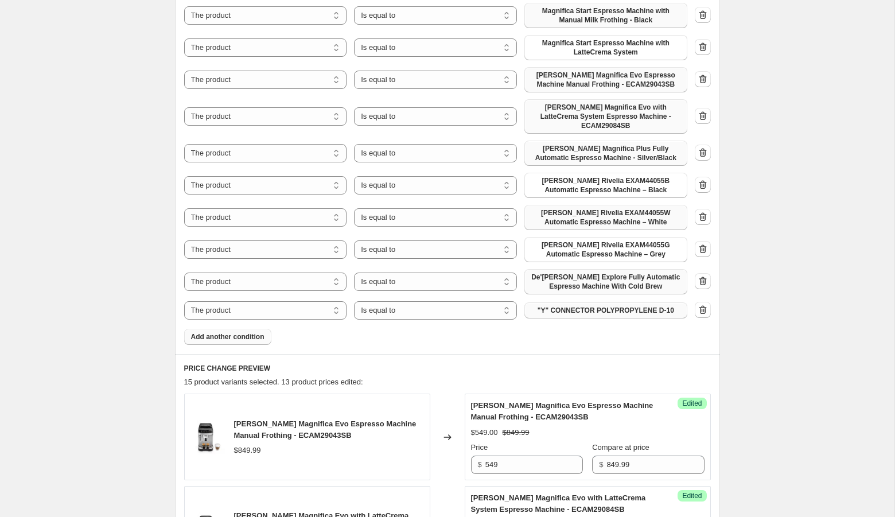
click at [585, 306] on span ""Y" CONNECTOR POLYPROPYLENE D-10" at bounding box center [606, 310] width 137 height 9
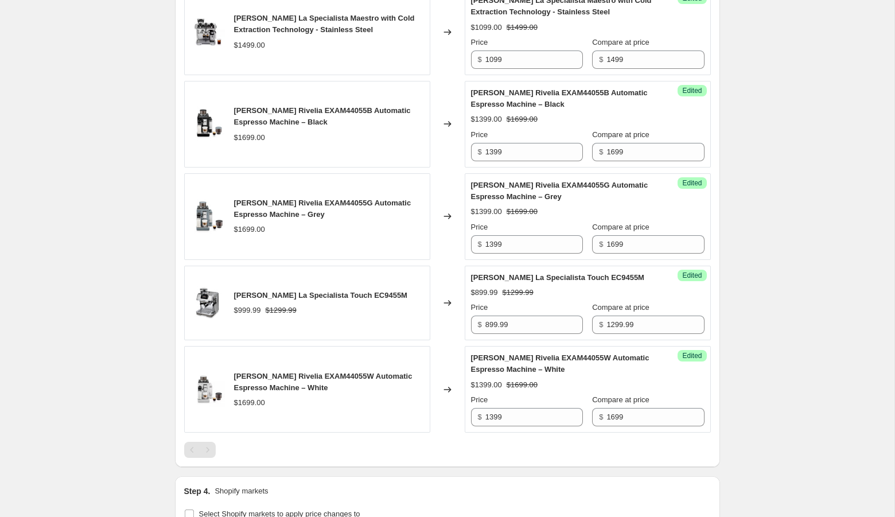
scroll to position [928, 0]
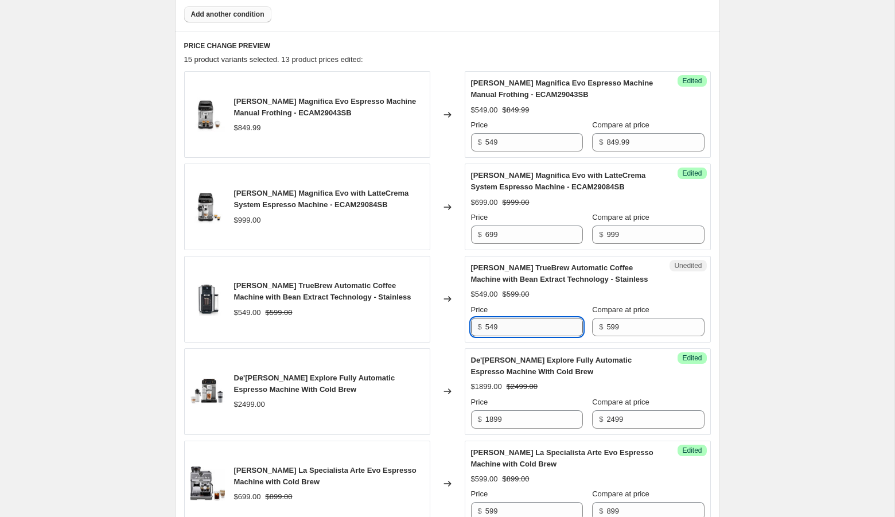
click at [538, 318] on input "549" at bounding box center [534, 327] width 98 height 18
type input "499"
click at [804, 331] on div "Create new price [MEDICAL_DATA]. This page is ready Create new price [MEDICAL_D…" at bounding box center [447, 393] width 894 height 2642
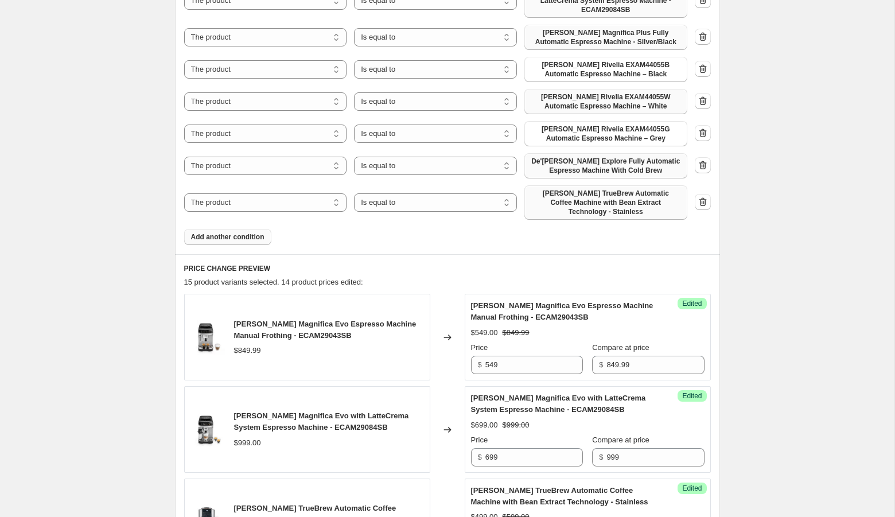
scroll to position [704, 0]
click at [241, 234] on span "Add another condition" at bounding box center [227, 238] width 73 height 9
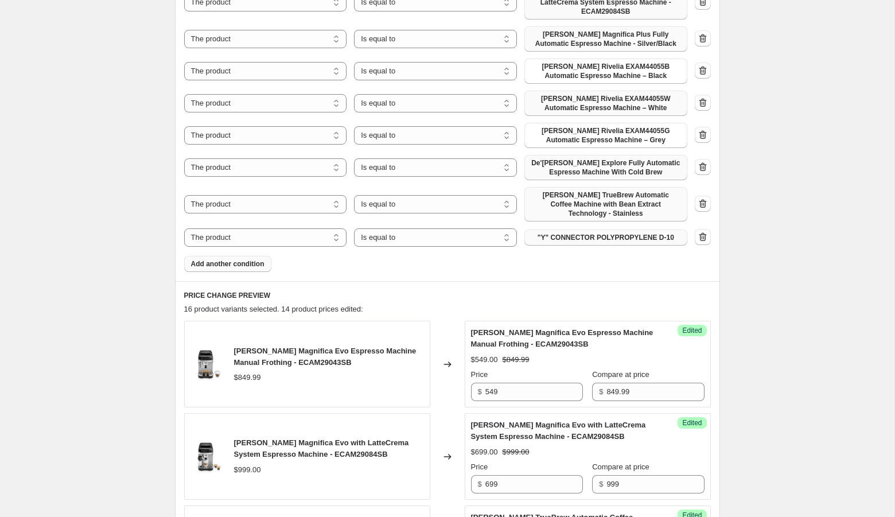
click at [587, 233] on span ""Y" CONNECTOR POLYPROPYLENE D-10" at bounding box center [606, 237] width 137 height 9
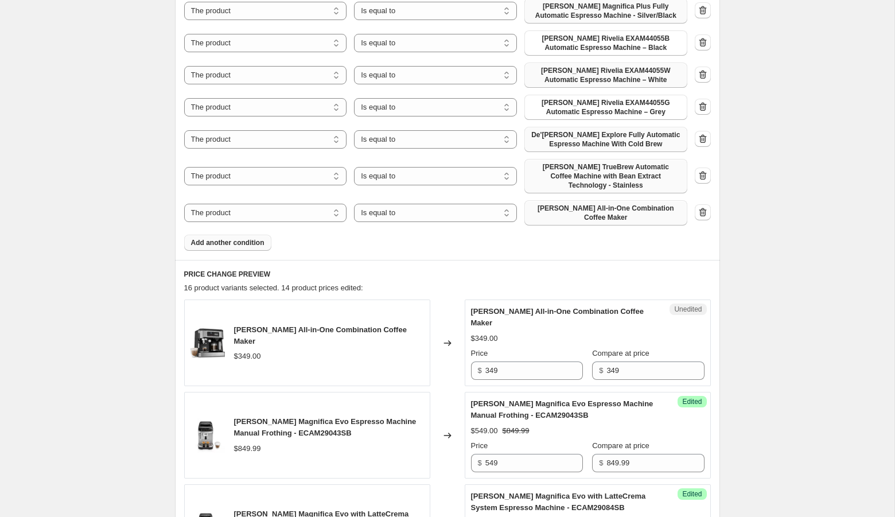
scroll to position [743, 0]
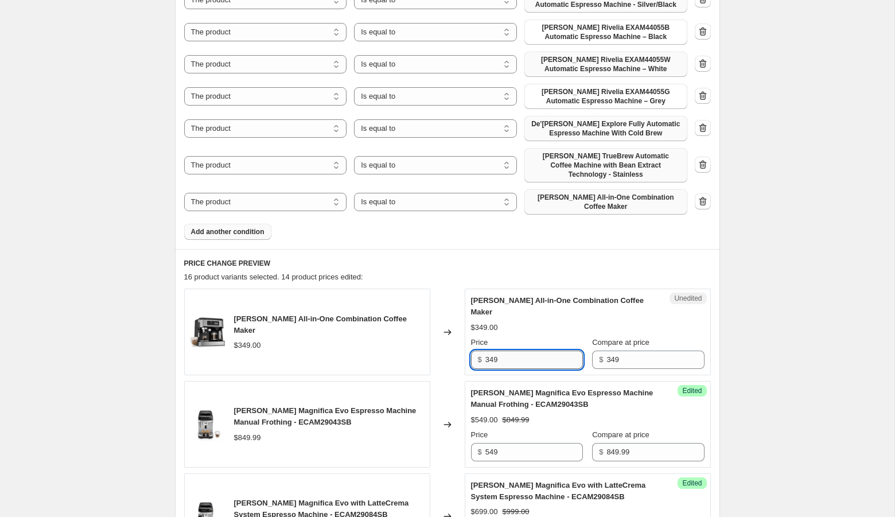
click at [492, 351] on input "349" at bounding box center [534, 360] width 98 height 18
type input "249"
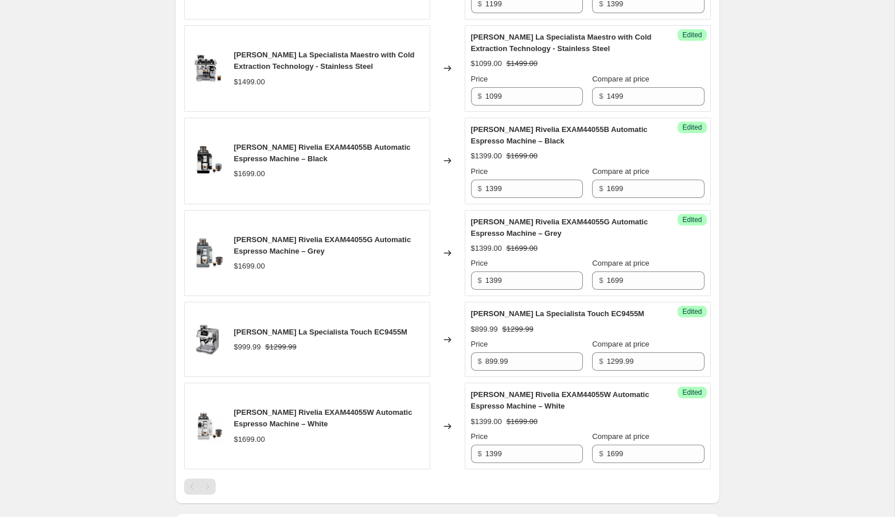
scroll to position [2216, 0]
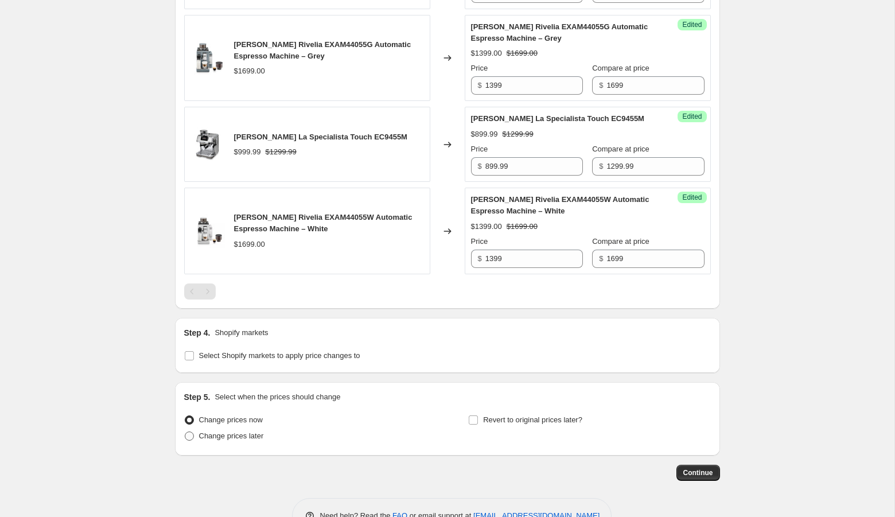
click at [234, 431] on span "Change prices later" at bounding box center [231, 435] width 65 height 9
click at [185, 431] on input "Change prices later" at bounding box center [185, 431] width 1 height 1
radio input "true"
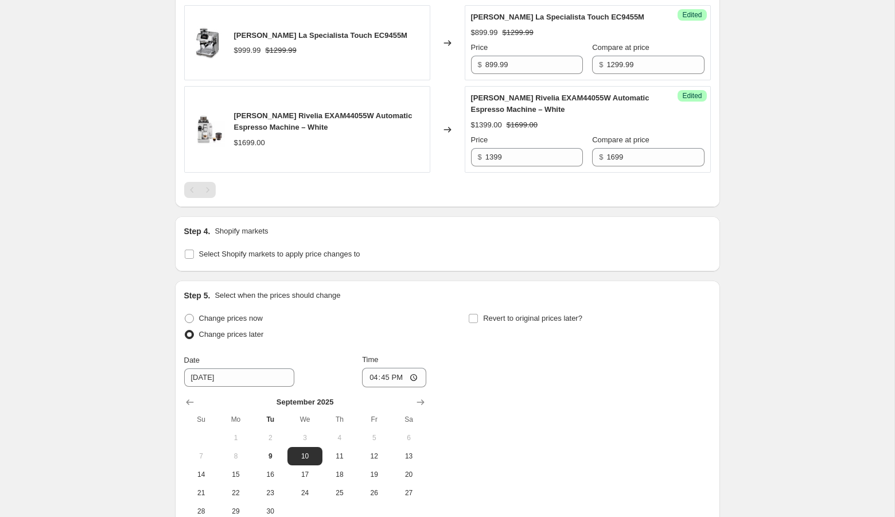
scroll to position [2412, 0]
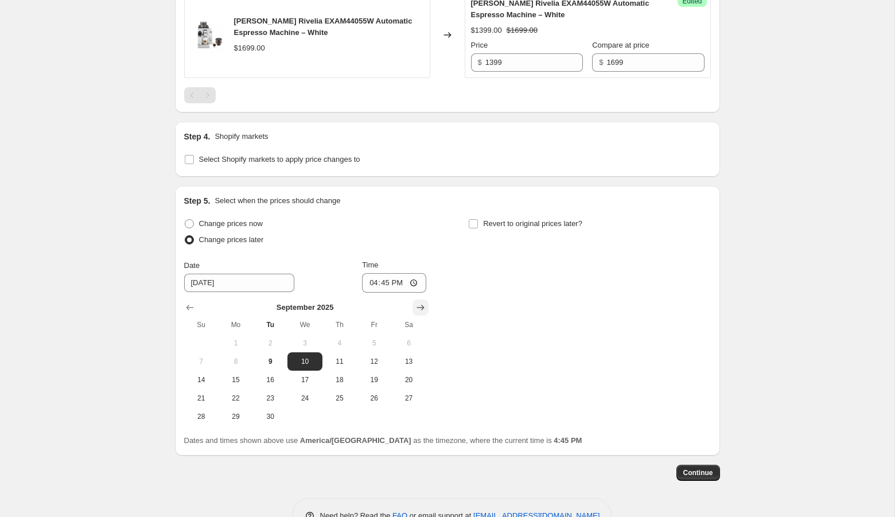
click at [424, 302] on icon "Show next month, October 2025" at bounding box center [420, 307] width 11 height 11
click at [424, 302] on icon "Show next month, November 2025" at bounding box center [420, 307] width 11 height 11
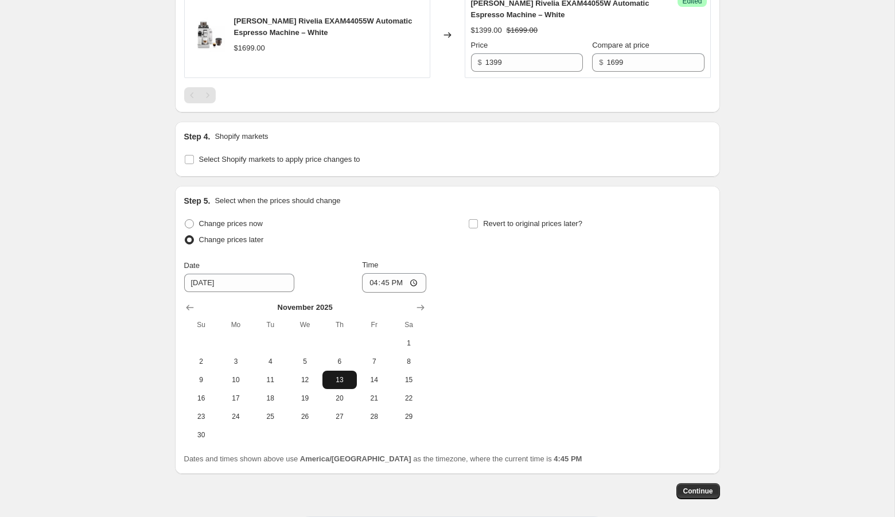
click at [336, 371] on button "13" at bounding box center [339, 380] width 34 height 18
type input "[DATE]"
click at [477, 219] on input "Revert to original prices later?" at bounding box center [473, 223] width 9 height 9
checkbox input "true"
click at [700, 302] on icon "Show next month, October 2025" at bounding box center [704, 307] width 11 height 11
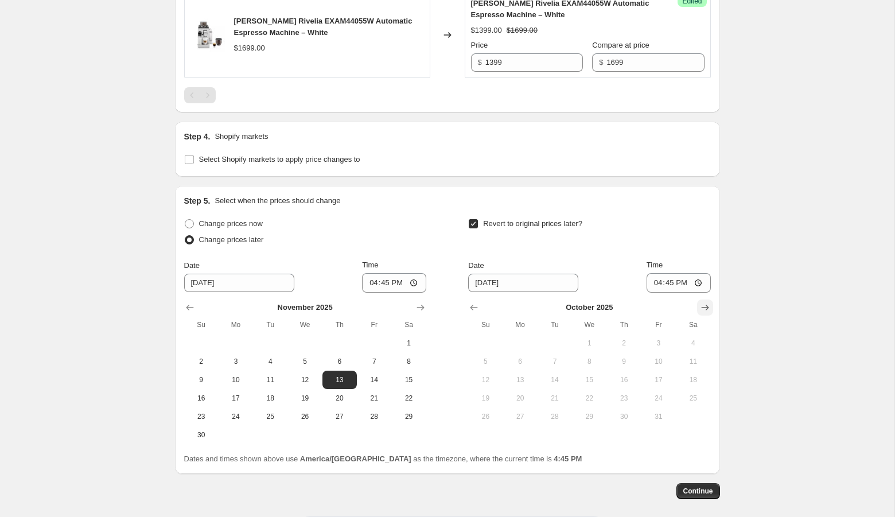
click at [700, 302] on icon "Show next month, November 2025" at bounding box center [704, 307] width 11 height 11
click at [700, 302] on icon "Show next month, December 2025" at bounding box center [704, 307] width 11 height 11
click at [619, 338] on span "4" at bounding box center [623, 342] width 25 height 9
type input "[DATE]"
click at [369, 273] on input "16:45" at bounding box center [394, 283] width 64 height 20
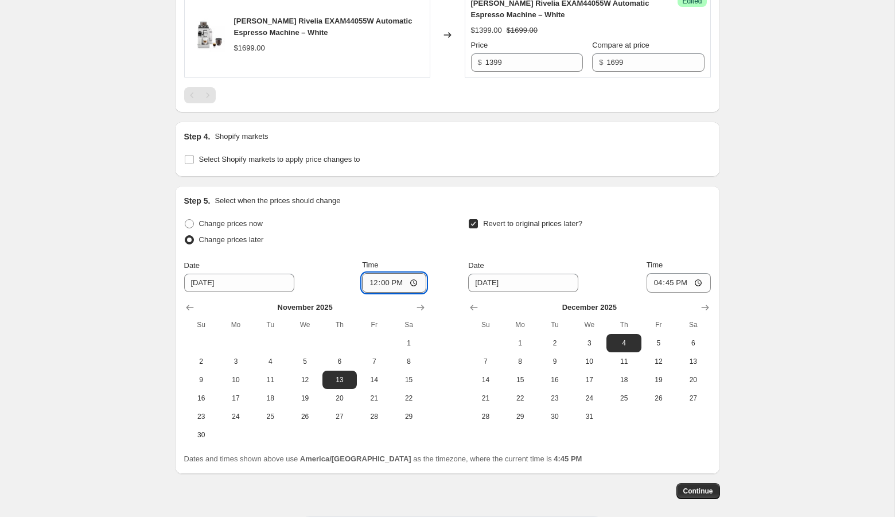
type input "12:01"
click at [483, 274] on input "[DATE]" at bounding box center [523, 283] width 110 height 18
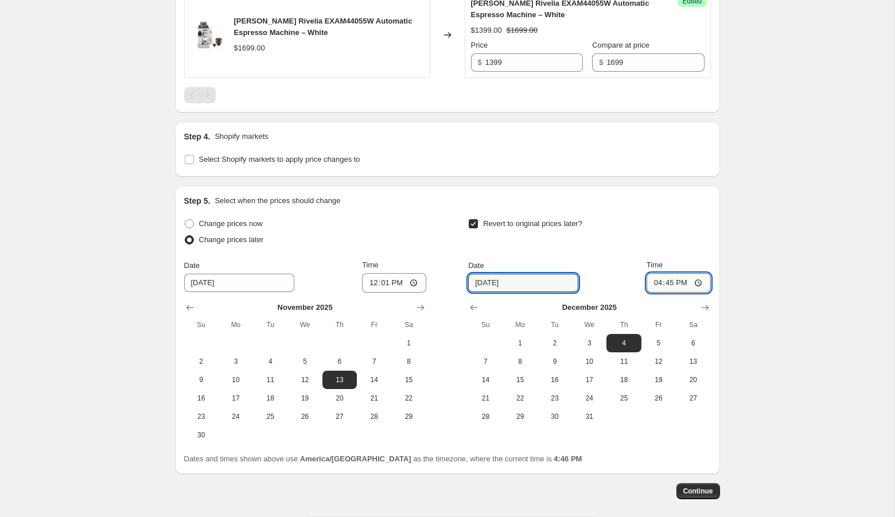
click at [657, 273] on input "16:45" at bounding box center [679, 283] width 64 height 20
type input "23:59"
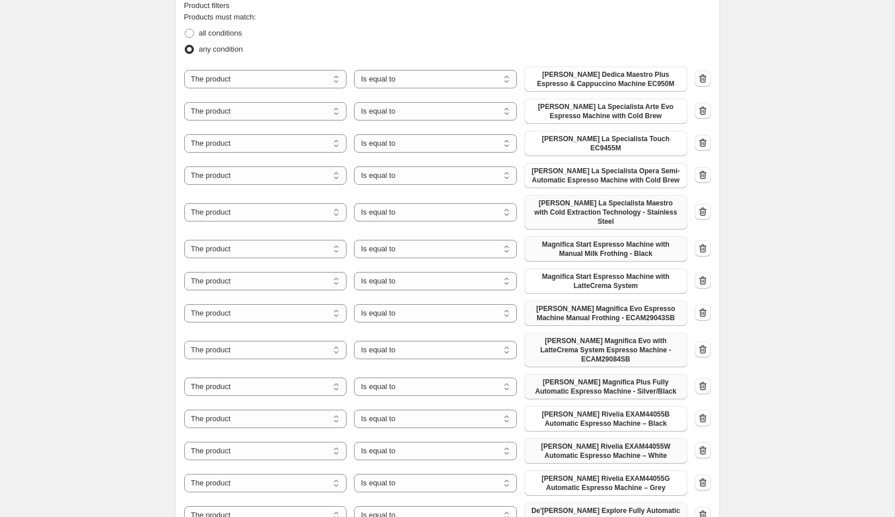
scroll to position [0, 0]
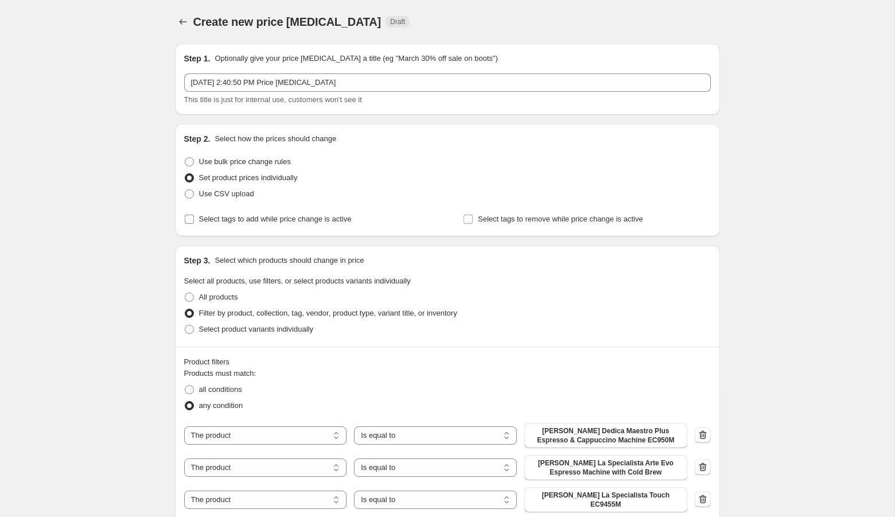
click at [222, 219] on span "Select tags to add while price change is active" at bounding box center [275, 219] width 153 height 9
click at [194, 219] on input "Select tags to add while price change is active" at bounding box center [189, 219] width 9 height 9
checkbox input "true"
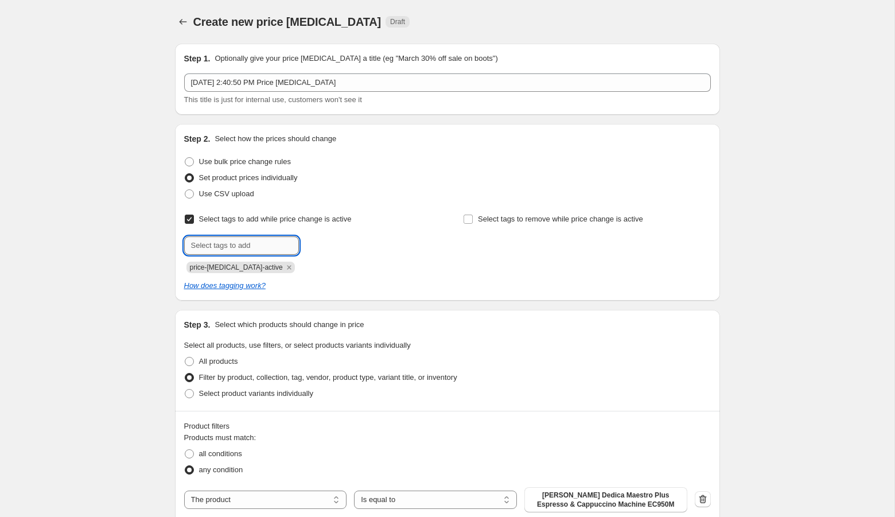
click at [250, 248] on input "text" at bounding box center [241, 245] width 115 height 18
type input "[DATE][DATE]"
click at [328, 248] on span "[DATE][DATE]" at bounding box center [347, 244] width 46 height 8
click at [521, 210] on div "Step 2. Select how the prices should change Use bulk price change rules Set pro…" at bounding box center [447, 212] width 527 height 158
click at [519, 215] on span "Select tags to remove while price change is active" at bounding box center [560, 219] width 165 height 9
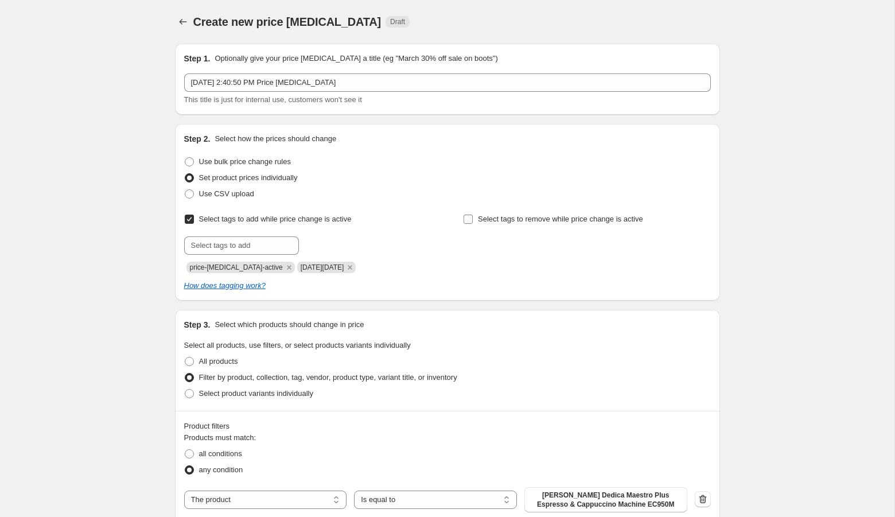
click at [473, 215] on input "Select tags to remove while price change is active" at bounding box center [468, 219] width 9 height 9
checkbox input "true"
click at [492, 244] on input "text" at bounding box center [520, 245] width 115 height 18
type input "[DATE][DATE]"
click at [629, 244] on span "[DATE][DATE]" at bounding box center [626, 244] width 46 height 8
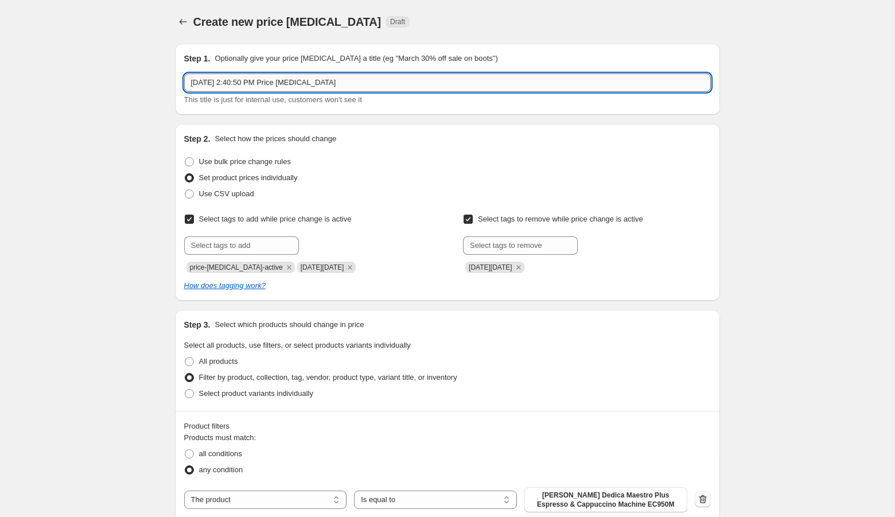
click at [371, 86] on input "[DATE] 2:40:50 PM Price [MEDICAL_DATA]" at bounding box center [447, 82] width 527 height 18
type input "De'[PERSON_NAME]"
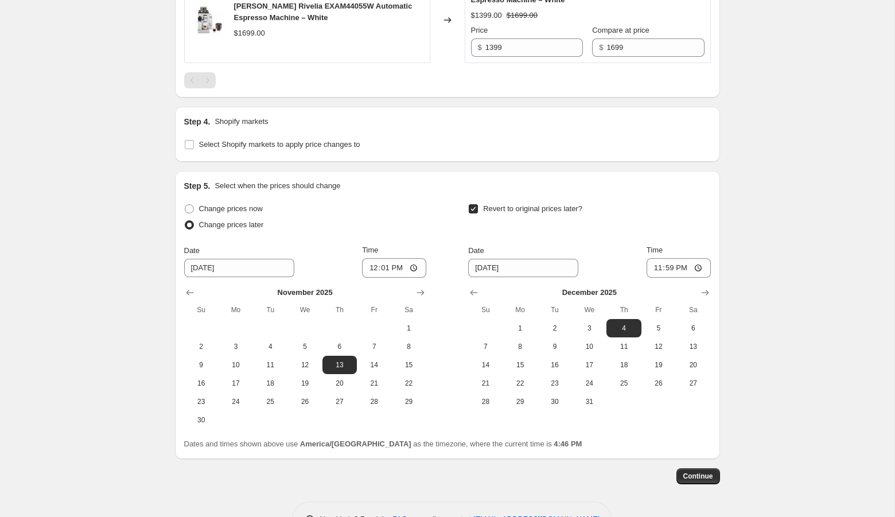
scroll to position [2495, 0]
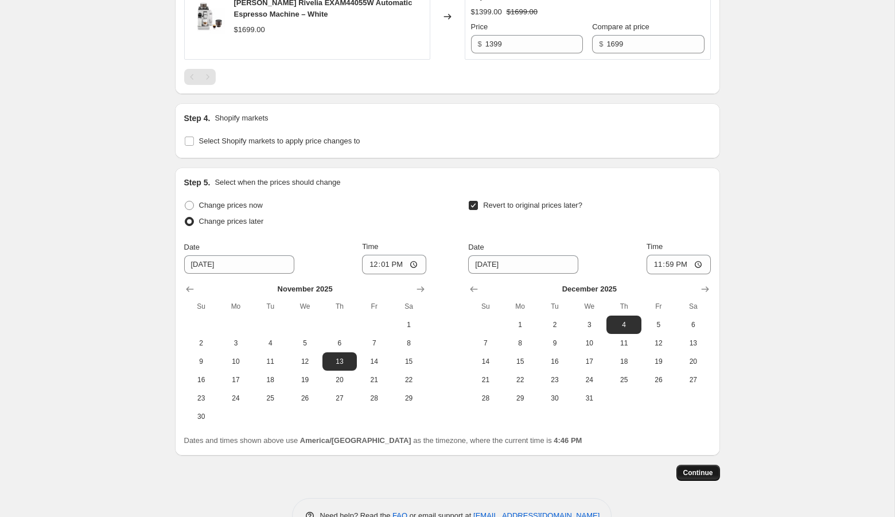
click at [713, 465] on button "Continue" at bounding box center [698, 473] width 44 height 16
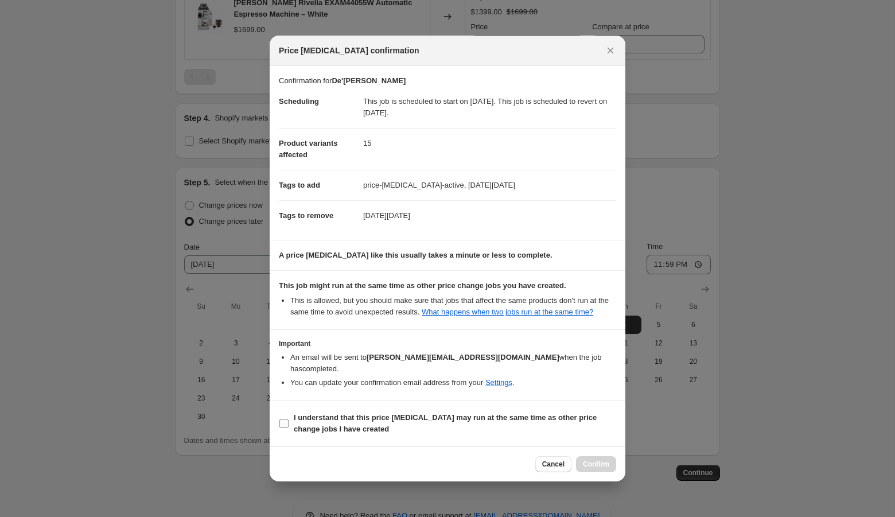
click at [493, 426] on span "I understand that this price [MEDICAL_DATA] may run at the same time as other p…" at bounding box center [455, 423] width 322 height 23
click at [289, 426] on input "I understand that this price [MEDICAL_DATA] may run at the same time as other p…" at bounding box center [283, 423] width 9 height 9
checkbox input "true"
click at [606, 459] on span "Confirm" at bounding box center [596, 463] width 26 height 9
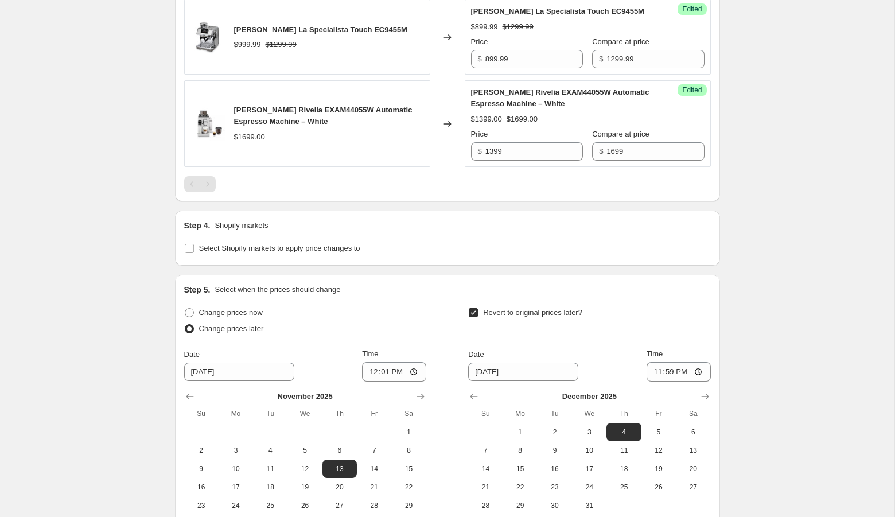
scroll to position [2431, 0]
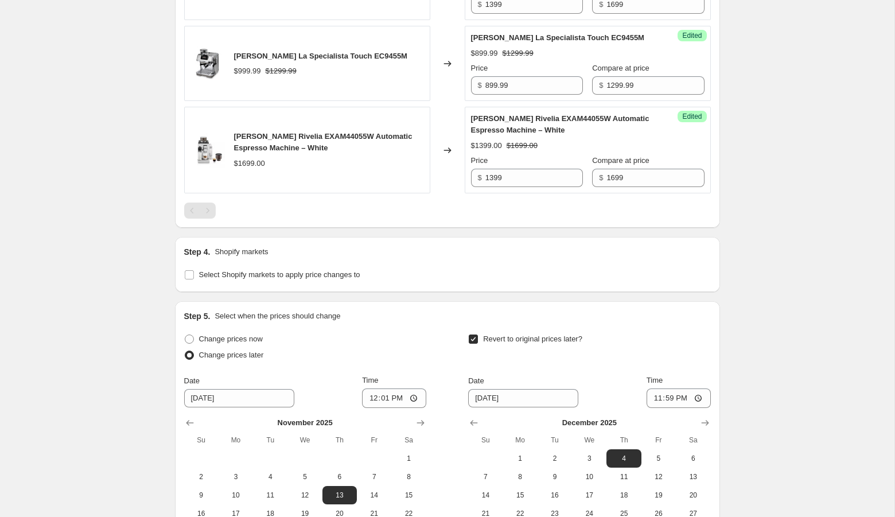
click at [274, 132] on span "[PERSON_NAME] Rivelia EXAM44055W Automatic Espresso Machine – White" at bounding box center [323, 142] width 178 height 20
copy span "[PERSON_NAME] Rivelia EXAM44055W Automatic Espresso Machine – White"
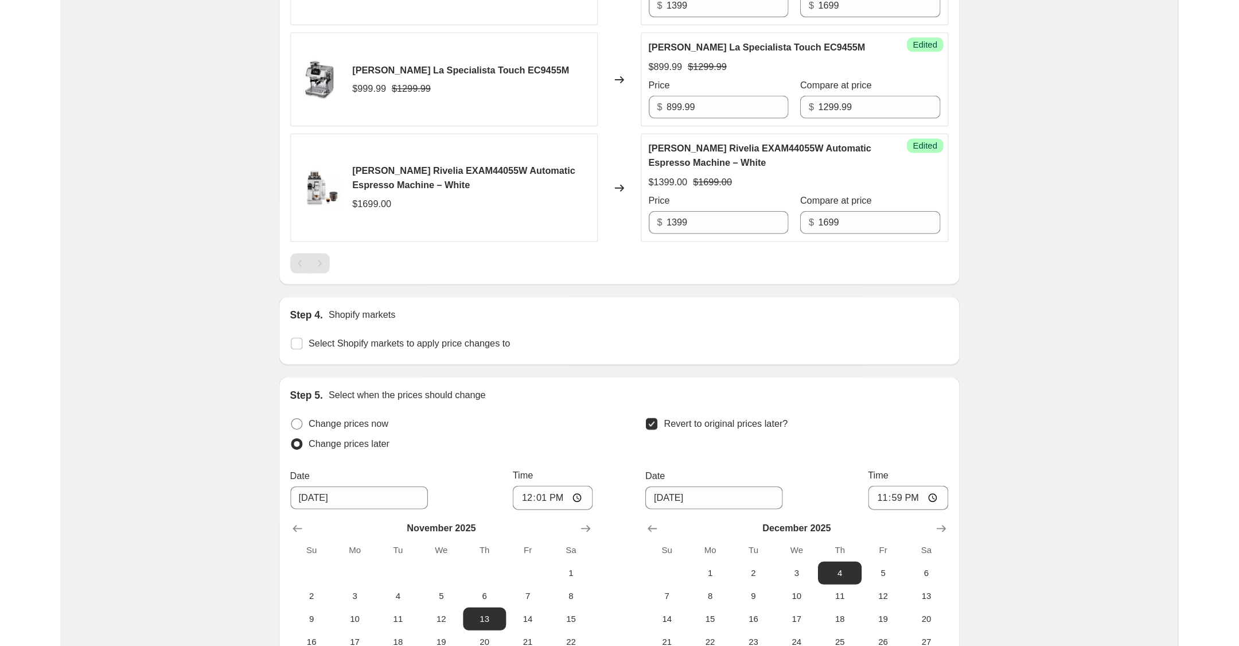
scroll to position [2060, 0]
